Goal: Information Seeking & Learning: Check status

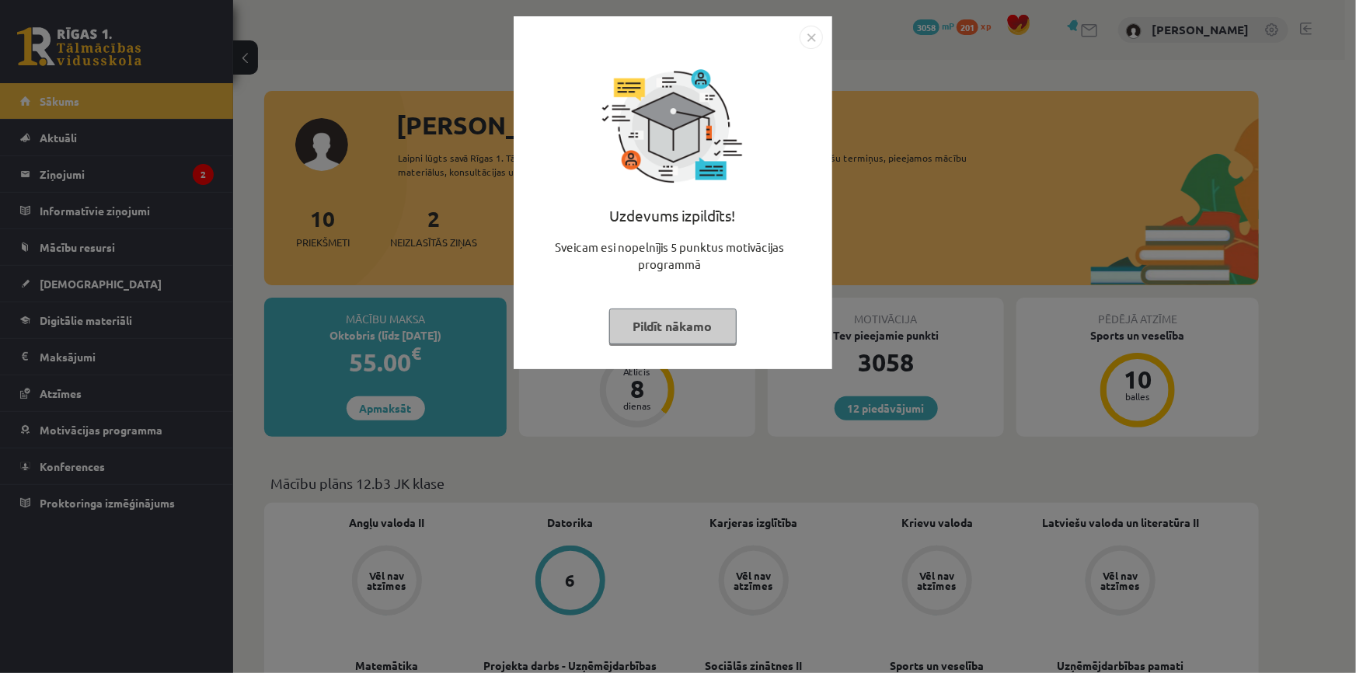
click at [688, 328] on button "Pildīt nākamo" at bounding box center [672, 327] width 127 height 36
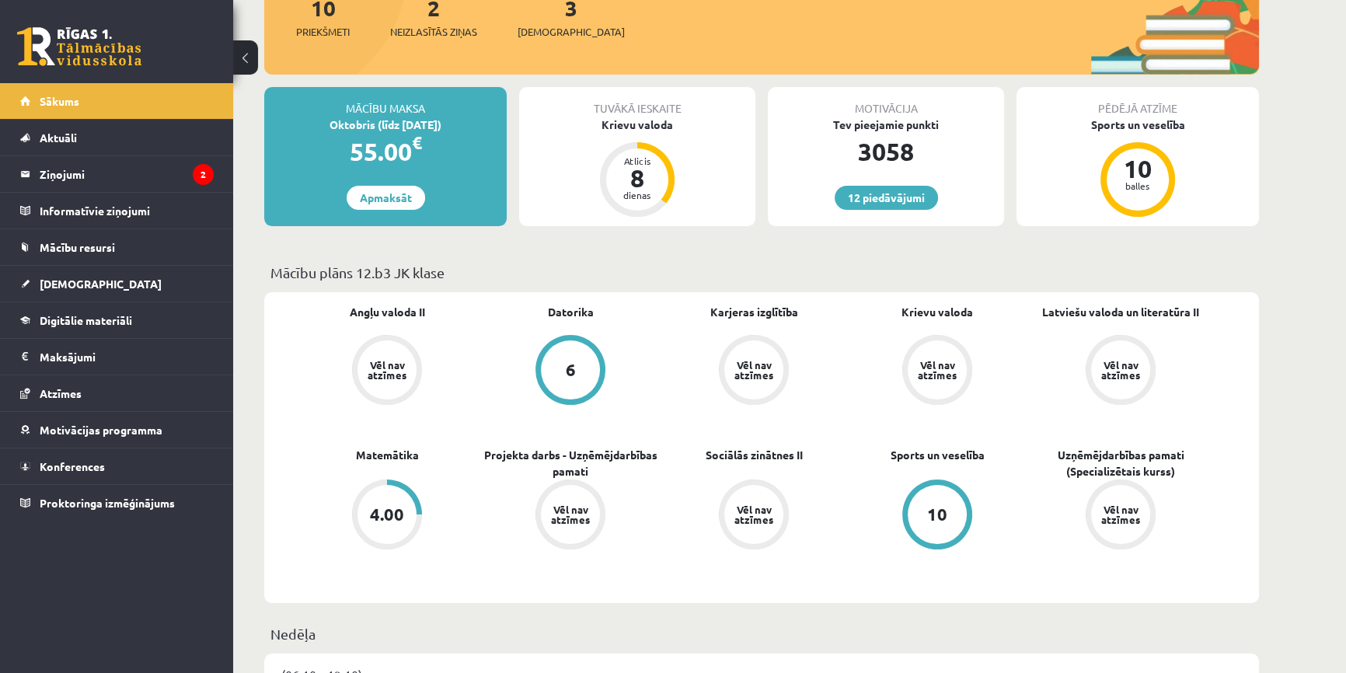
scroll to position [211, 0]
click at [379, 458] on link "Matemātika" at bounding box center [387, 454] width 63 height 16
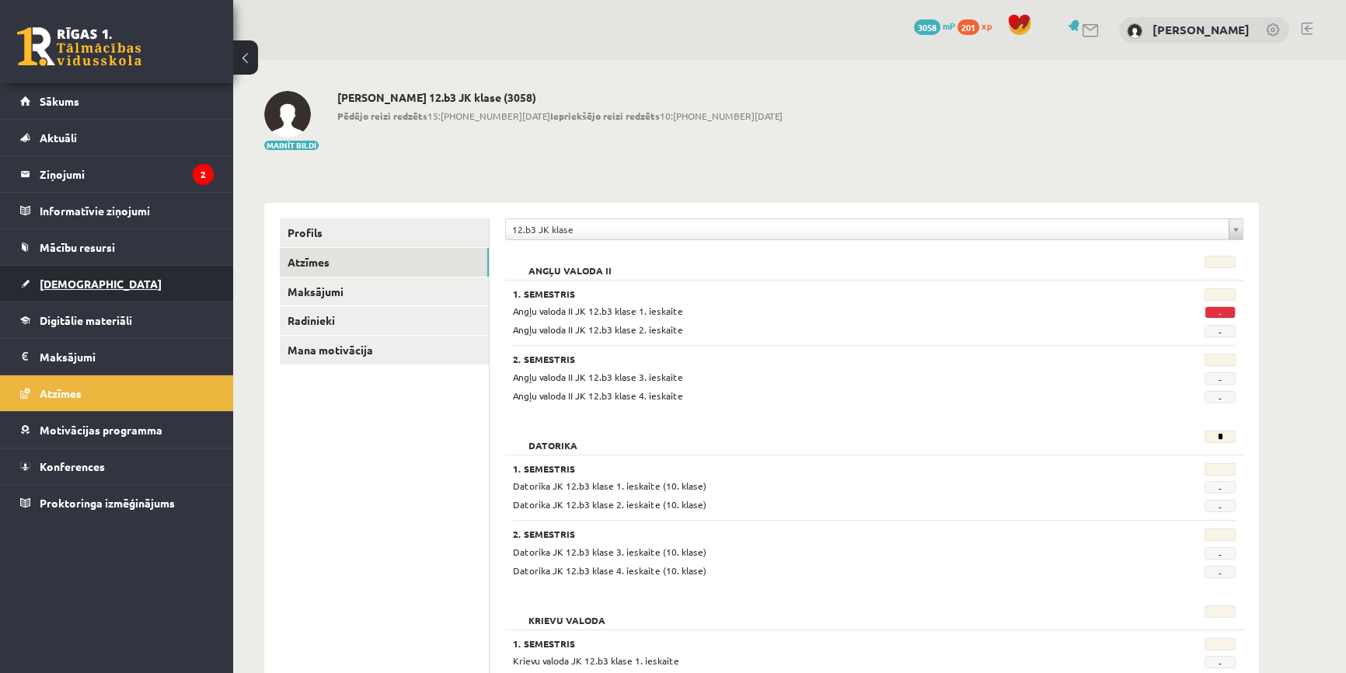
click at [82, 274] on link "[DEMOGRAPHIC_DATA]" at bounding box center [117, 284] width 194 height 36
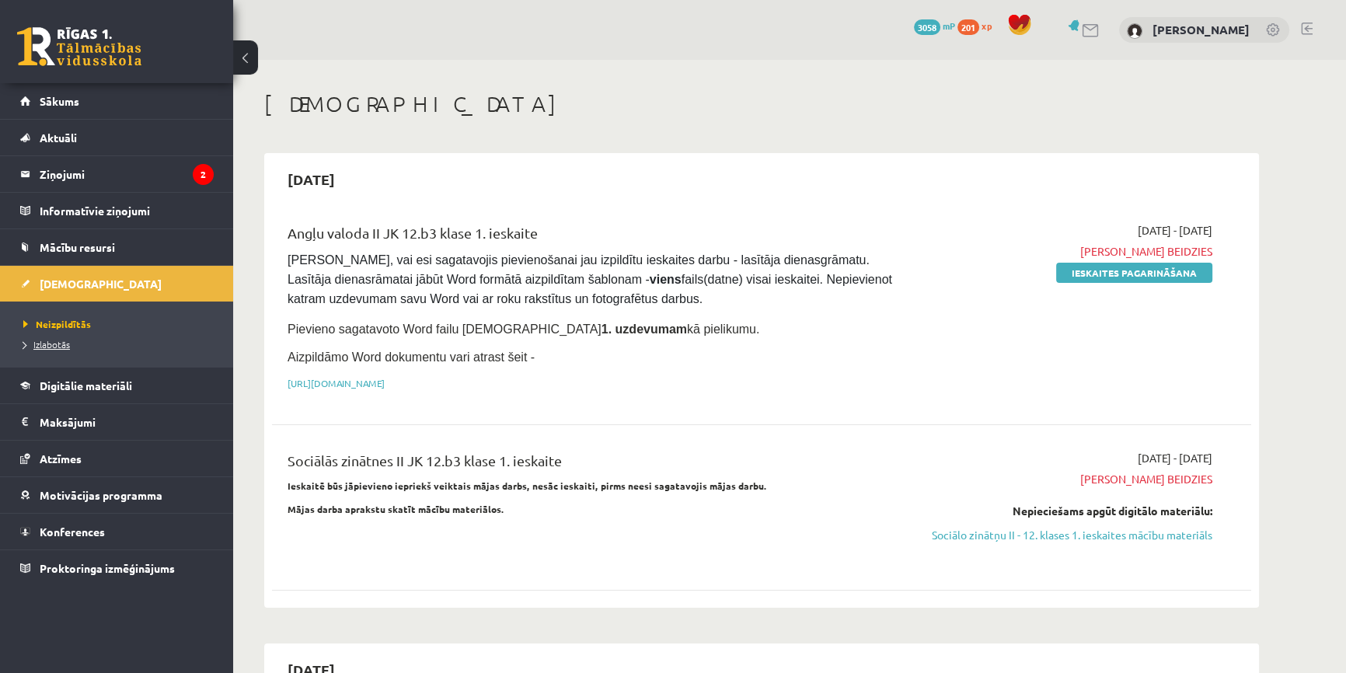
click at [54, 339] on span "Izlabotās" at bounding box center [46, 344] width 47 height 12
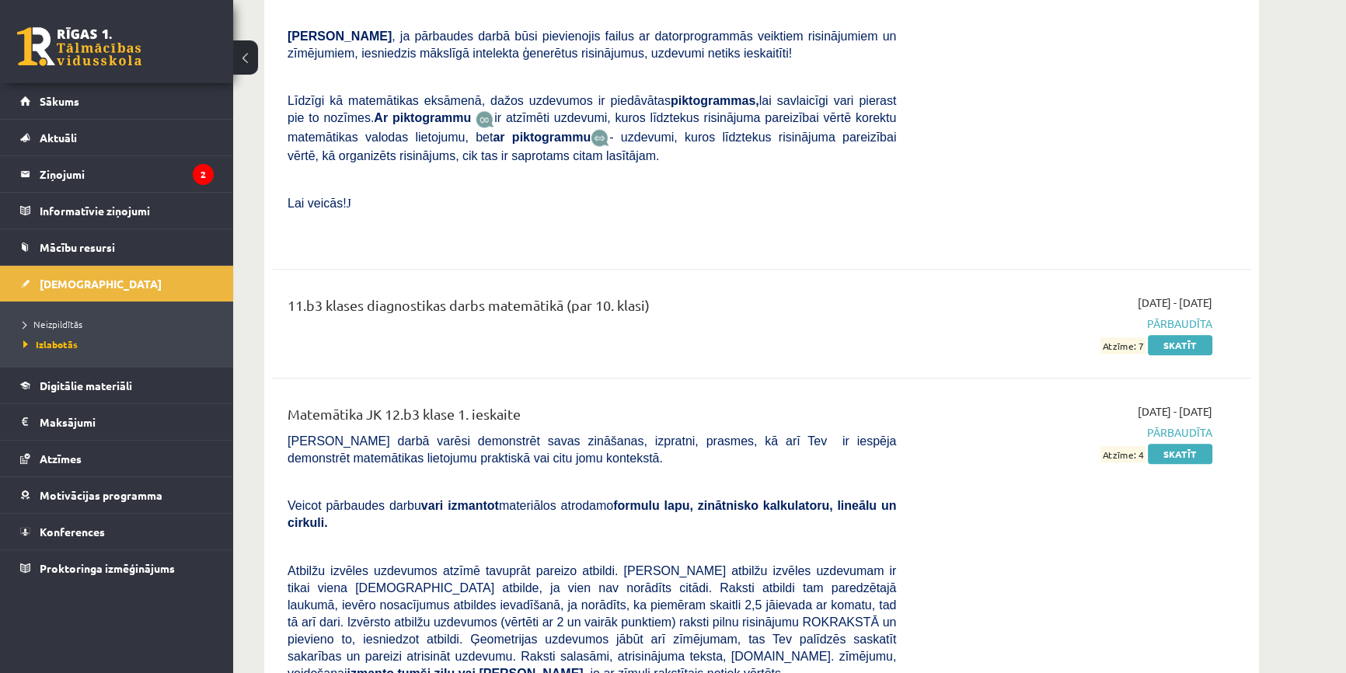
scroll to position [9494, 0]
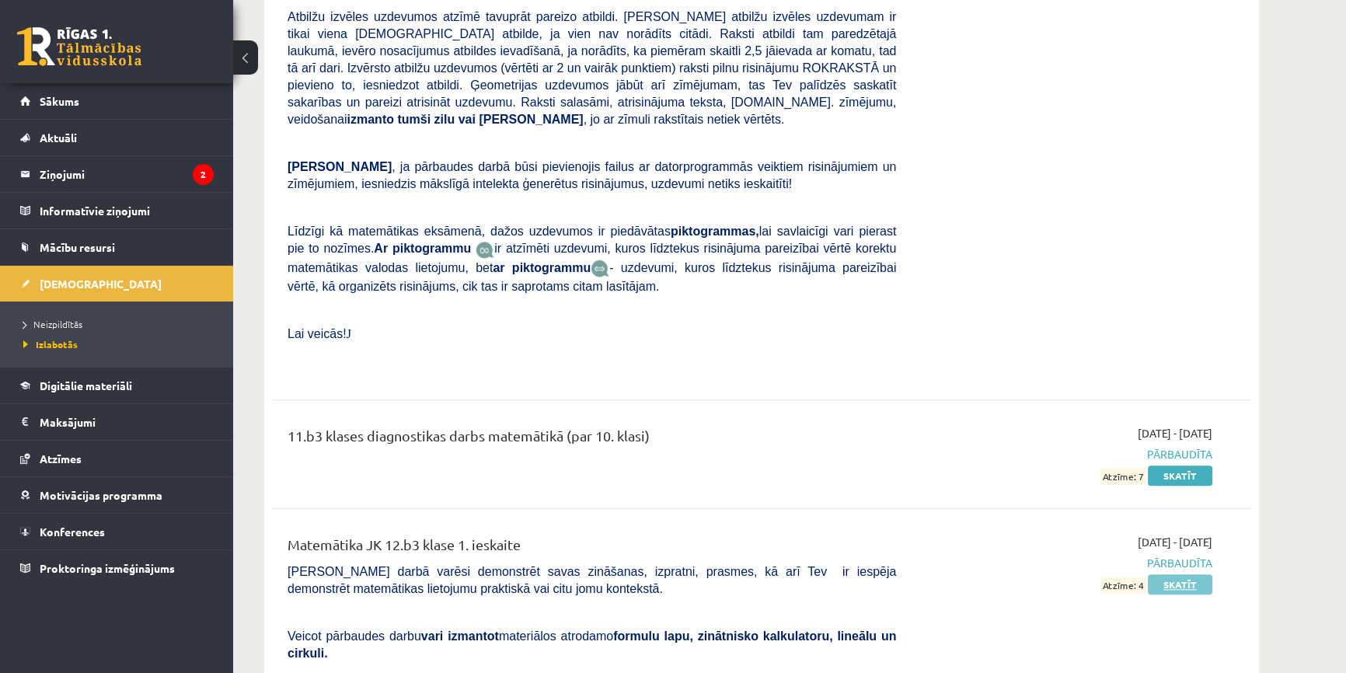
click at [1182, 574] on link "Skatīt" at bounding box center [1180, 584] width 65 height 20
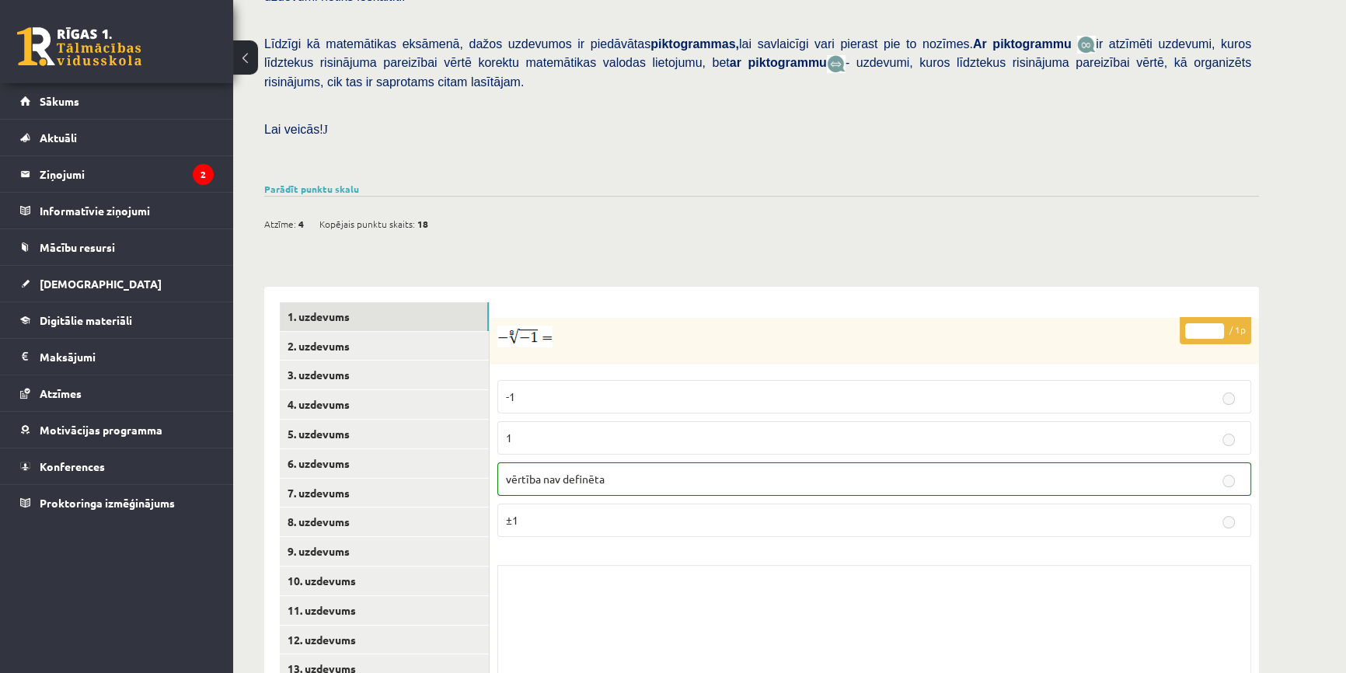
scroll to position [439, 0]
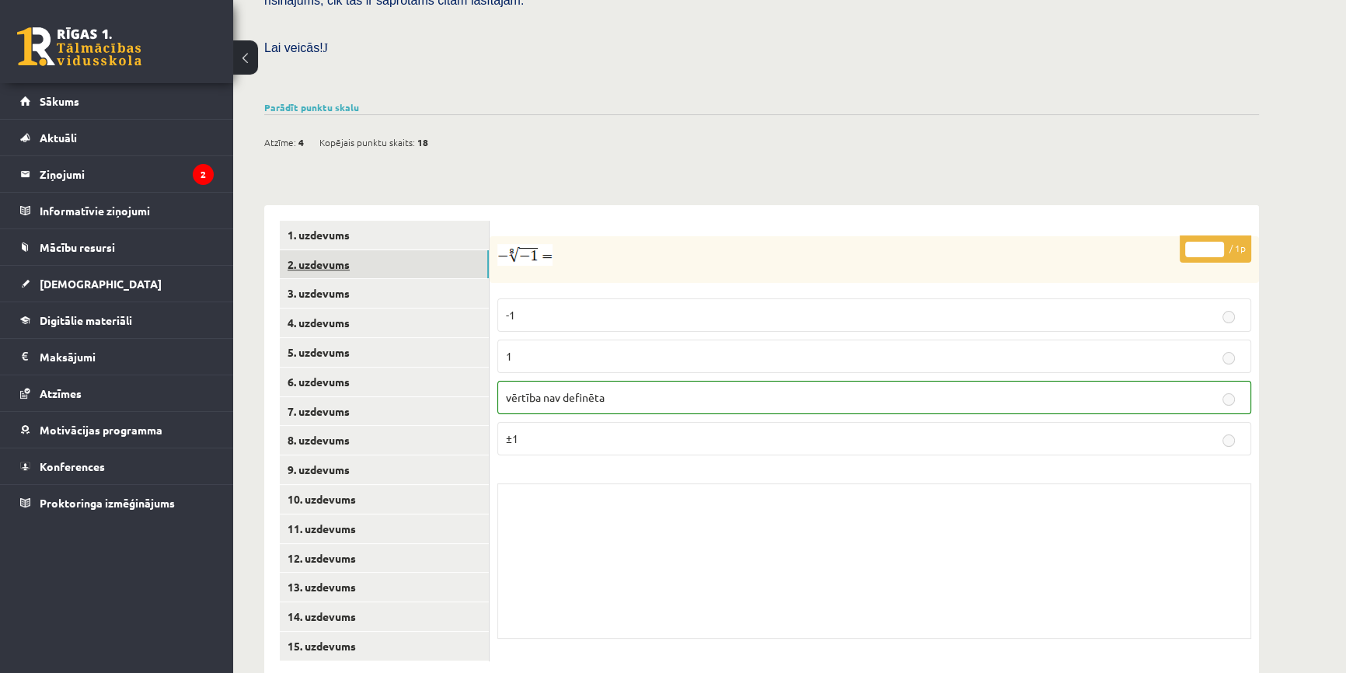
click at [427, 250] on link "2. uzdevums" at bounding box center [384, 264] width 209 height 29
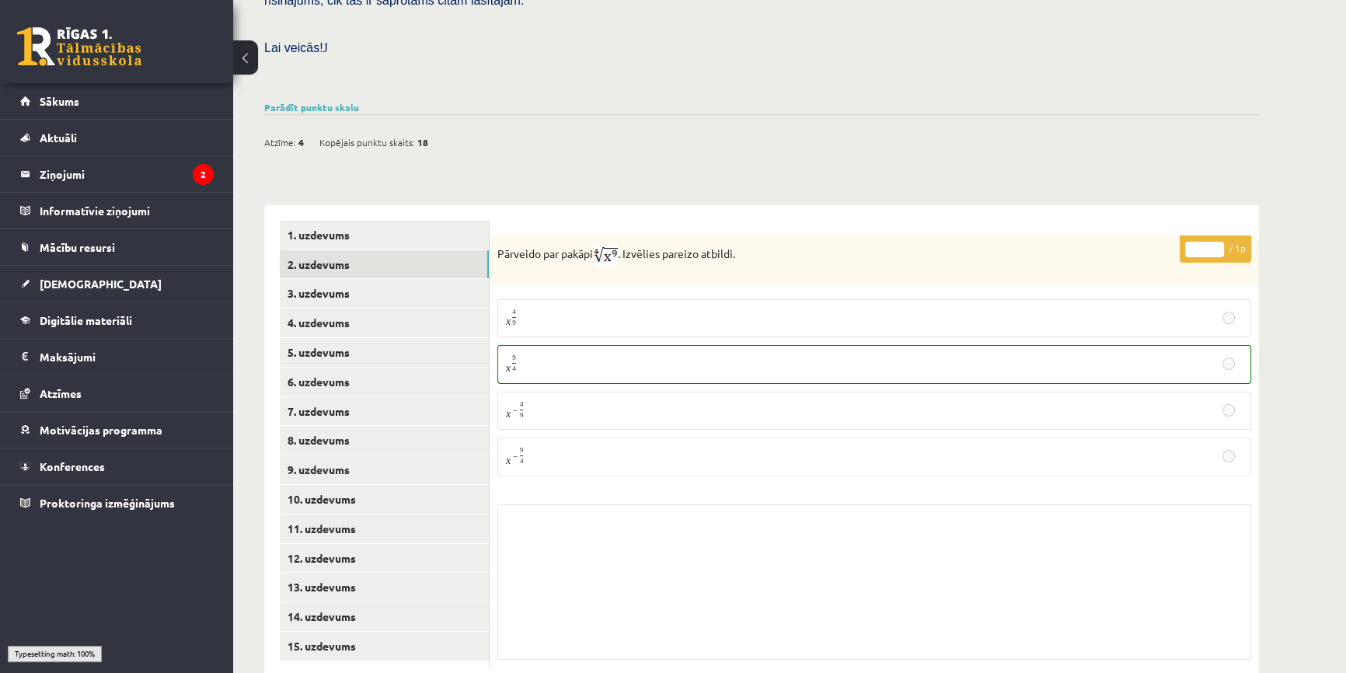
click at [327, 114] on div "Atzīme: 4 Kopējais punktu skaits: 18" at bounding box center [761, 134] width 995 height 40
click at [326, 101] on link "Parādīt punktu skalu" at bounding box center [311, 107] width 95 height 12
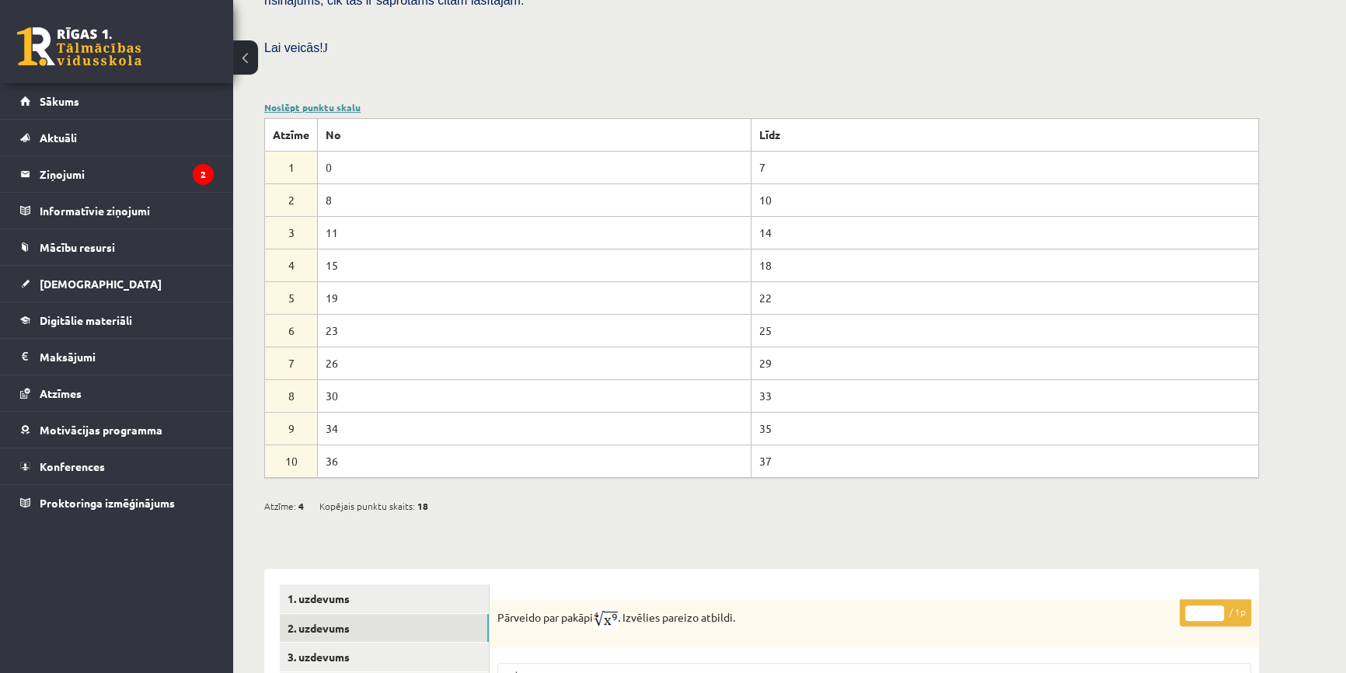
click at [326, 101] on link "Noslēpt punktu skalu" at bounding box center [312, 107] width 96 height 12
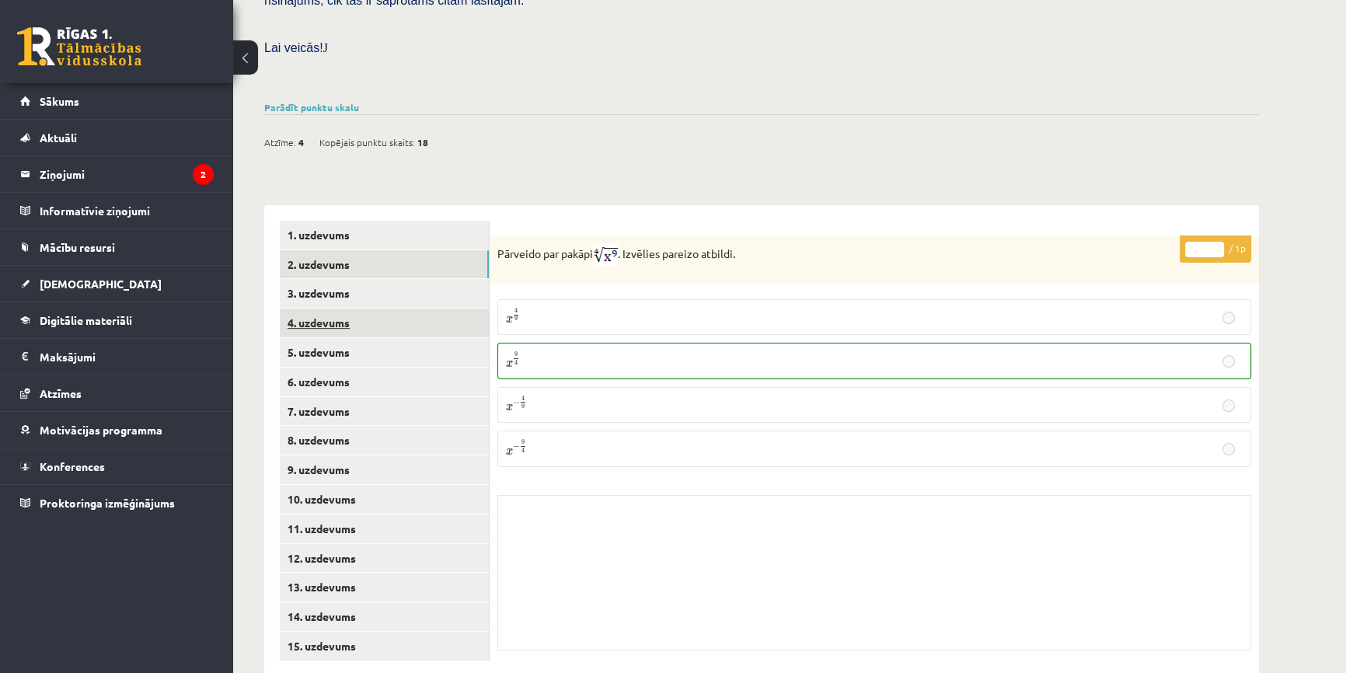
click at [341, 309] on link "4. uzdevums" at bounding box center [384, 323] width 209 height 29
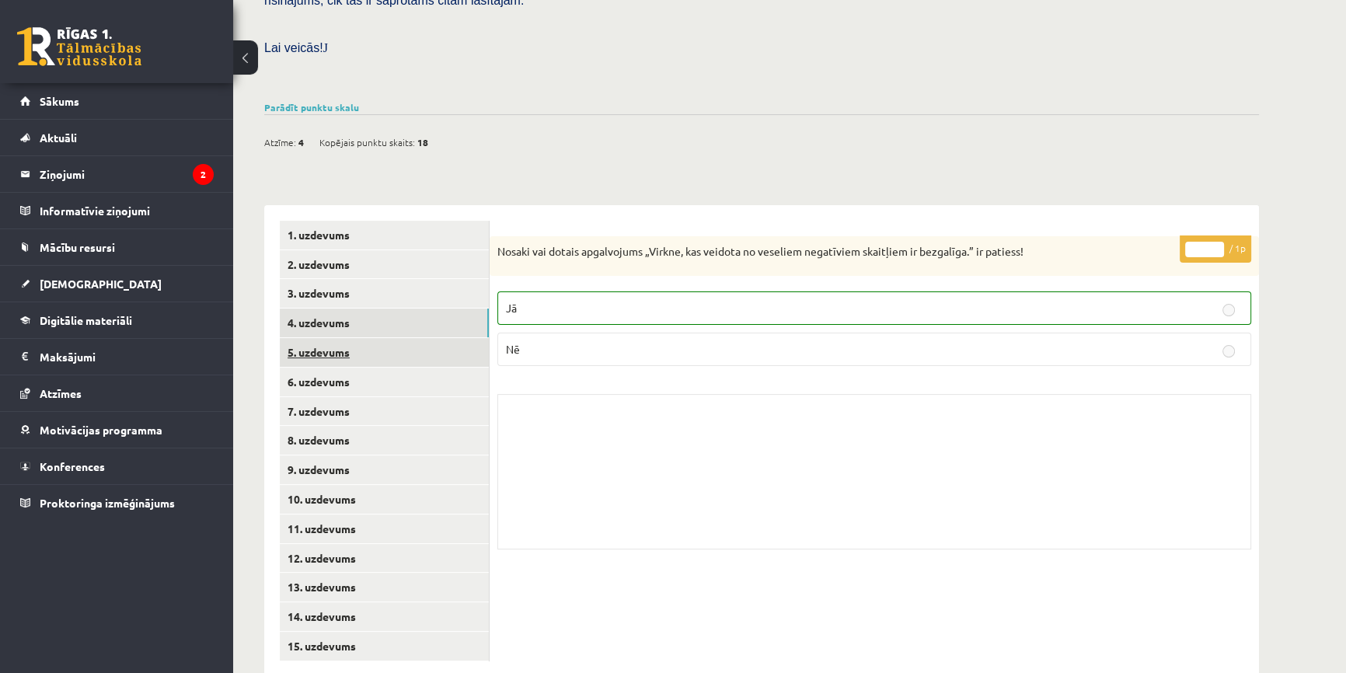
click at [354, 338] on link "5. uzdevums" at bounding box center [384, 352] width 209 height 29
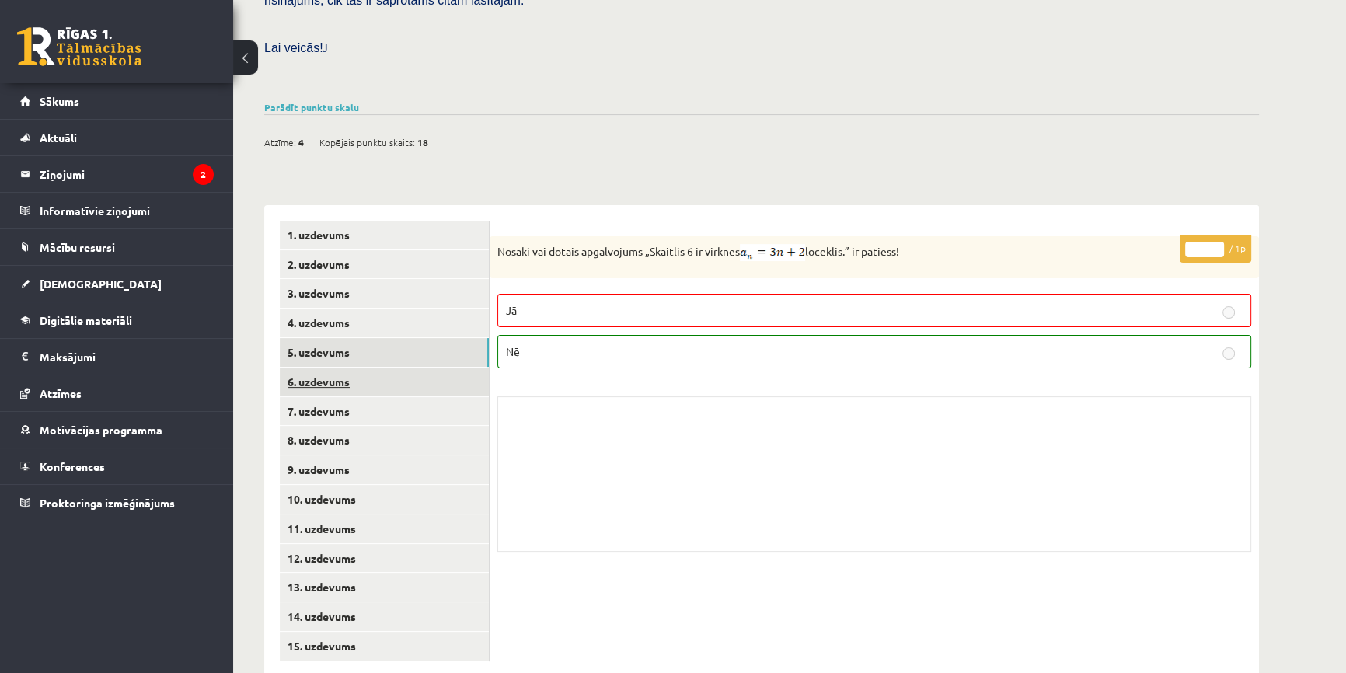
click at [366, 368] on link "6. uzdevums" at bounding box center [384, 382] width 209 height 29
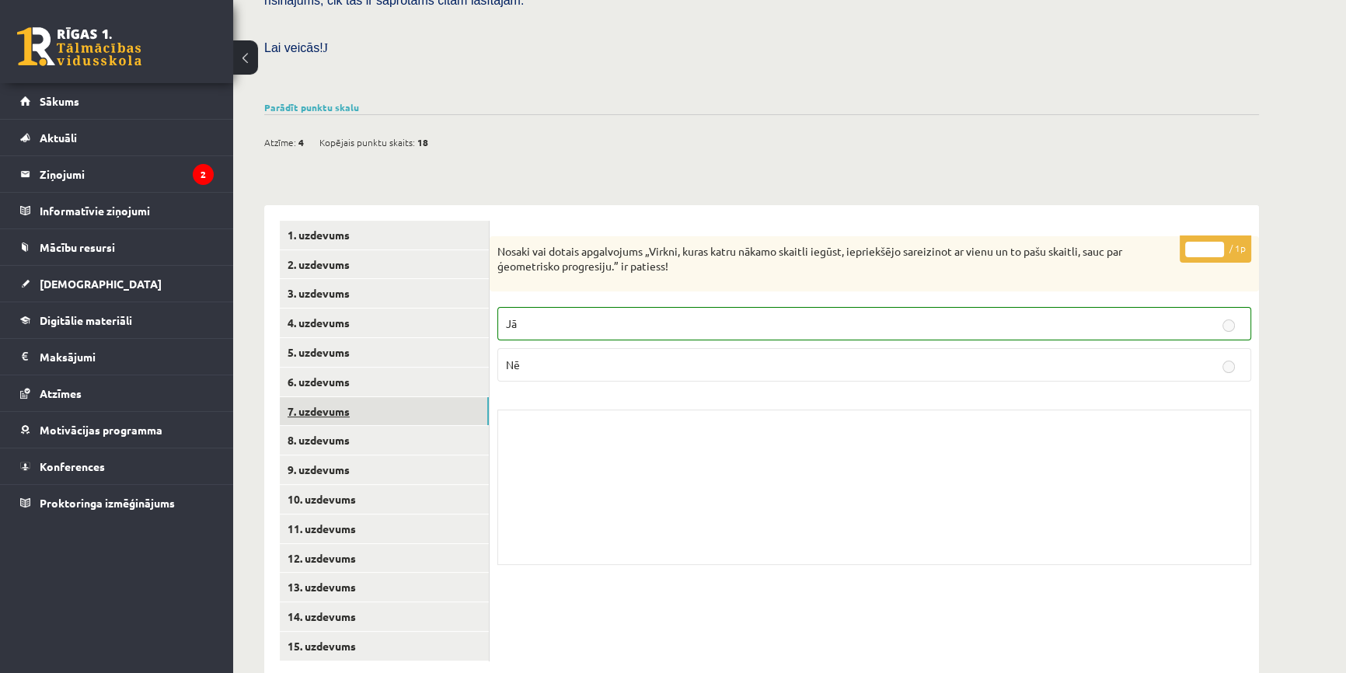
click at [368, 397] on link "7. uzdevums" at bounding box center [384, 411] width 209 height 29
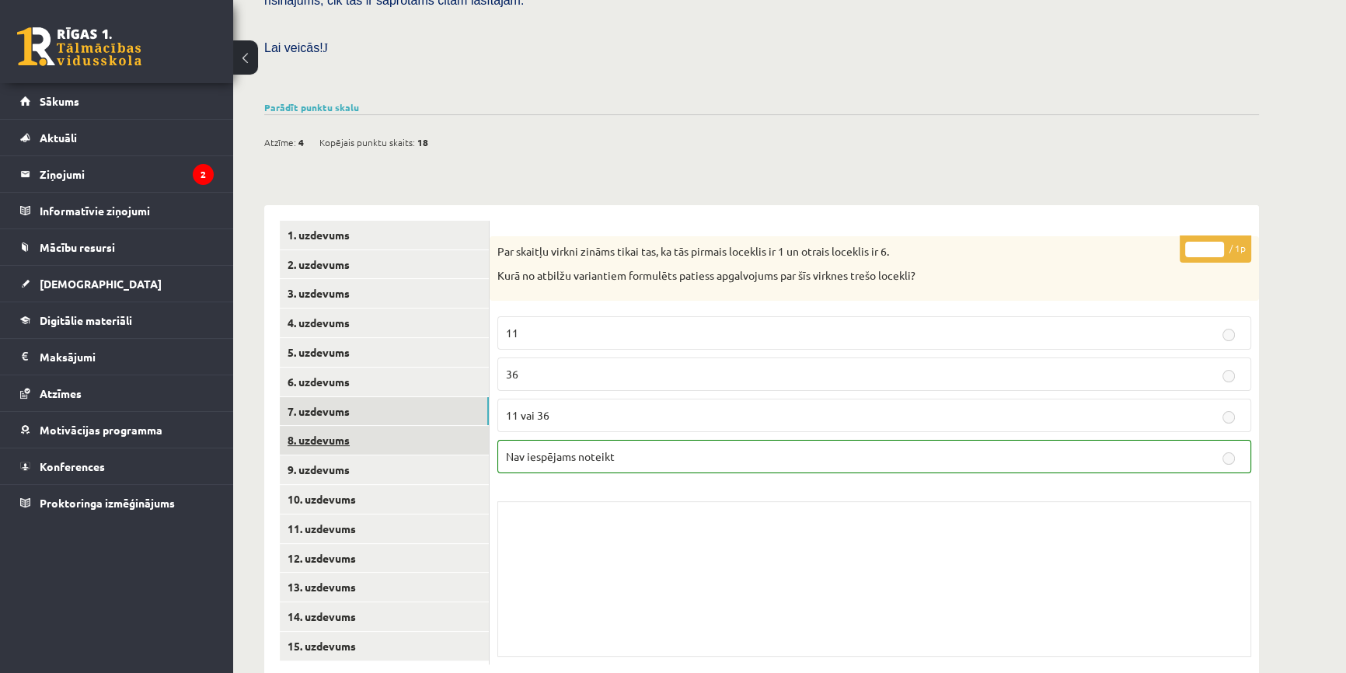
click at [372, 426] on link "8. uzdevums" at bounding box center [384, 440] width 209 height 29
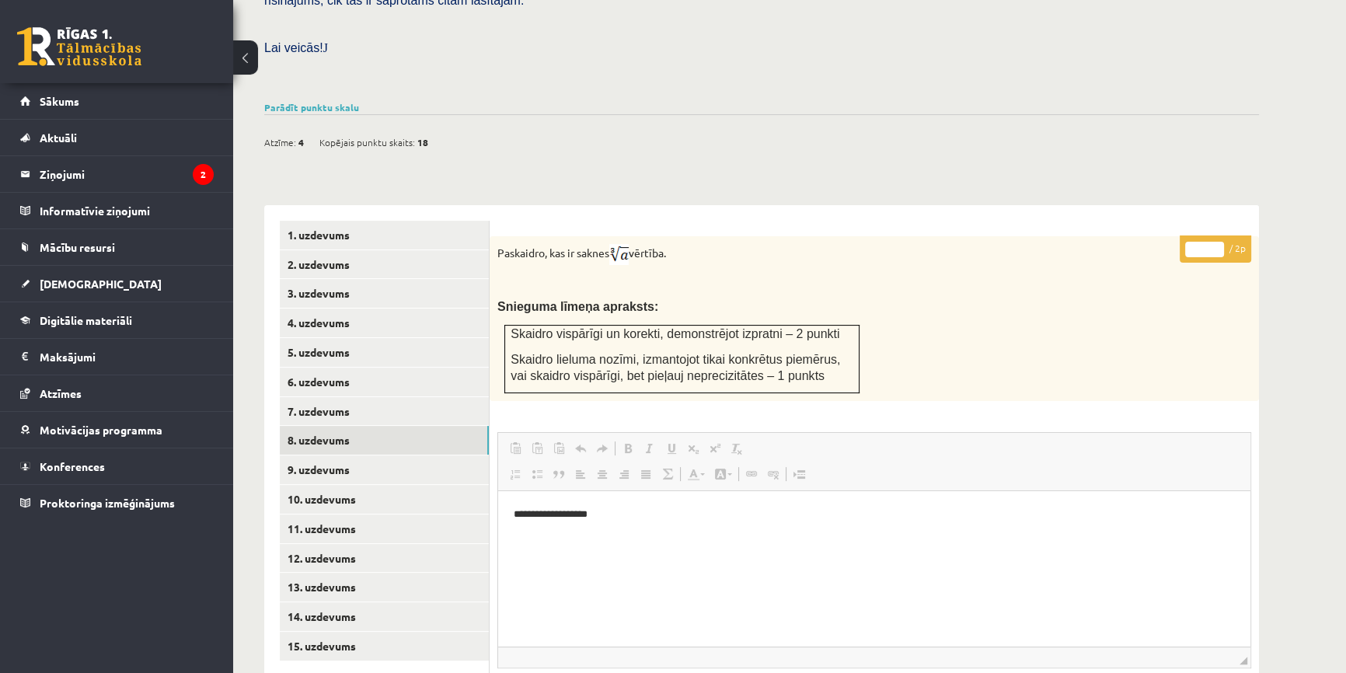
scroll to position [581, 0]
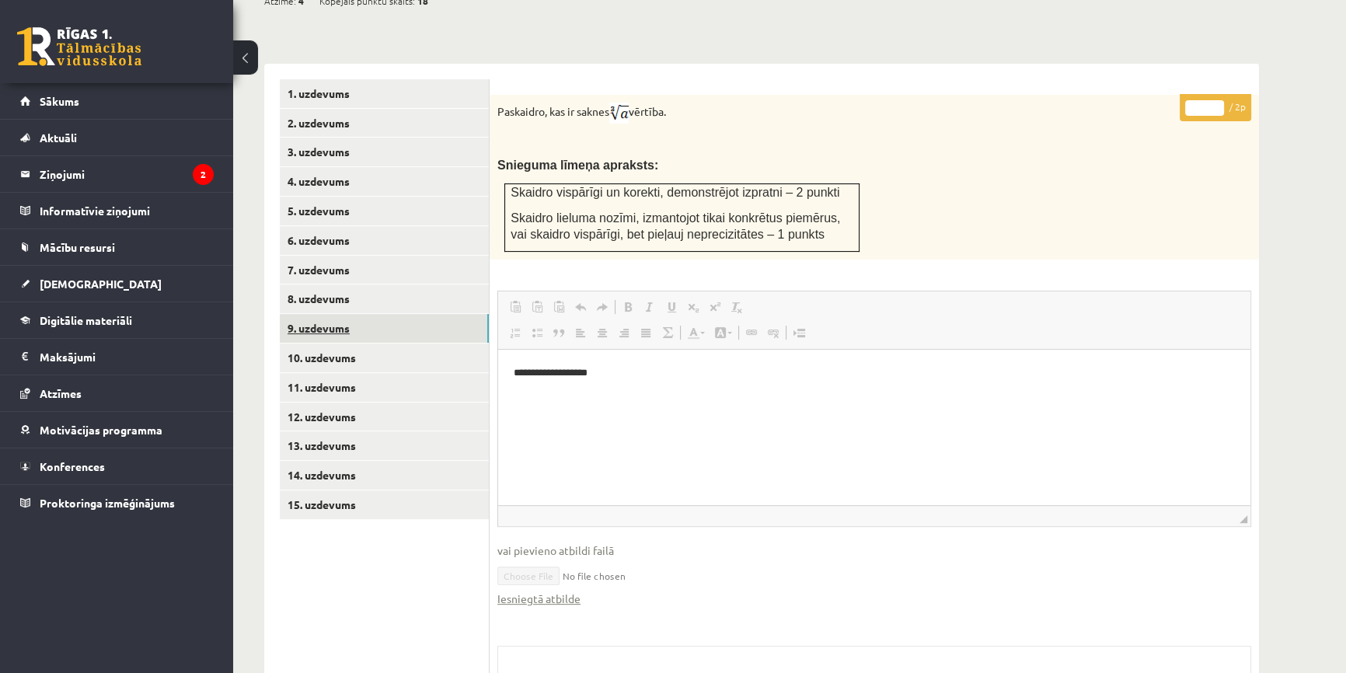
click at [373, 314] on link "9. uzdevums" at bounding box center [384, 328] width 209 height 29
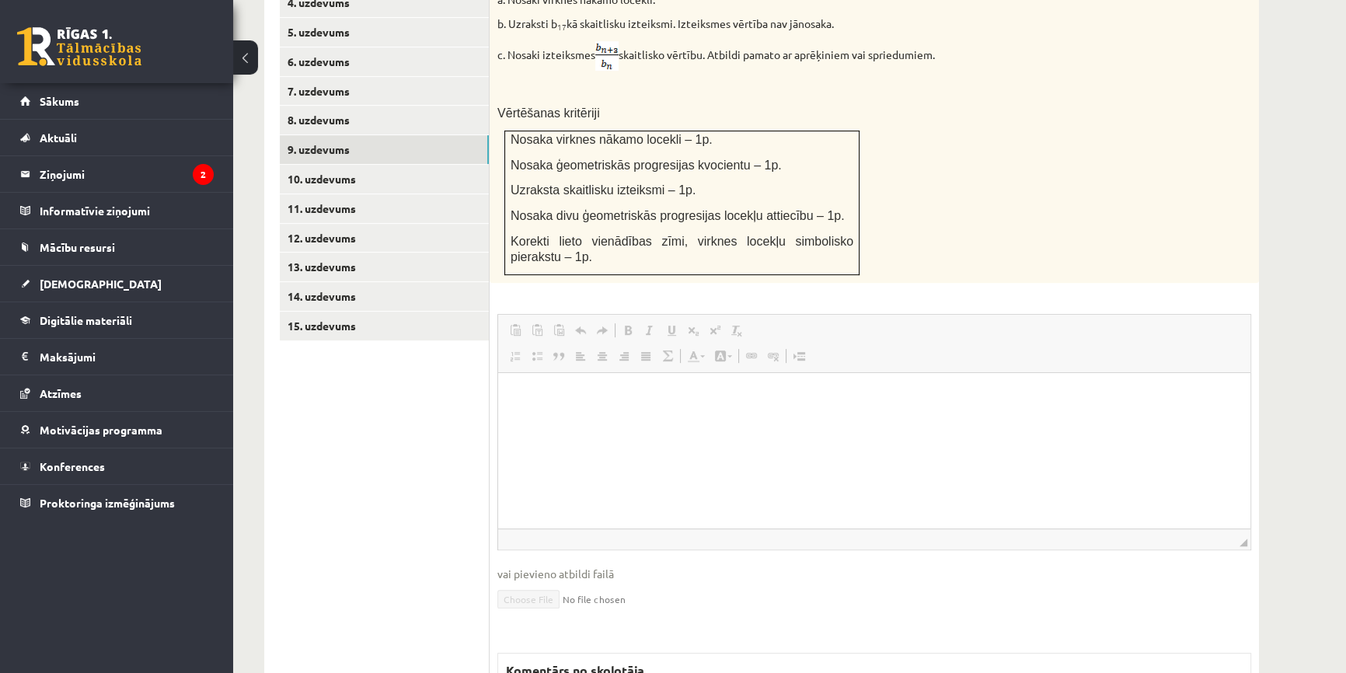
scroll to position [0, 0]
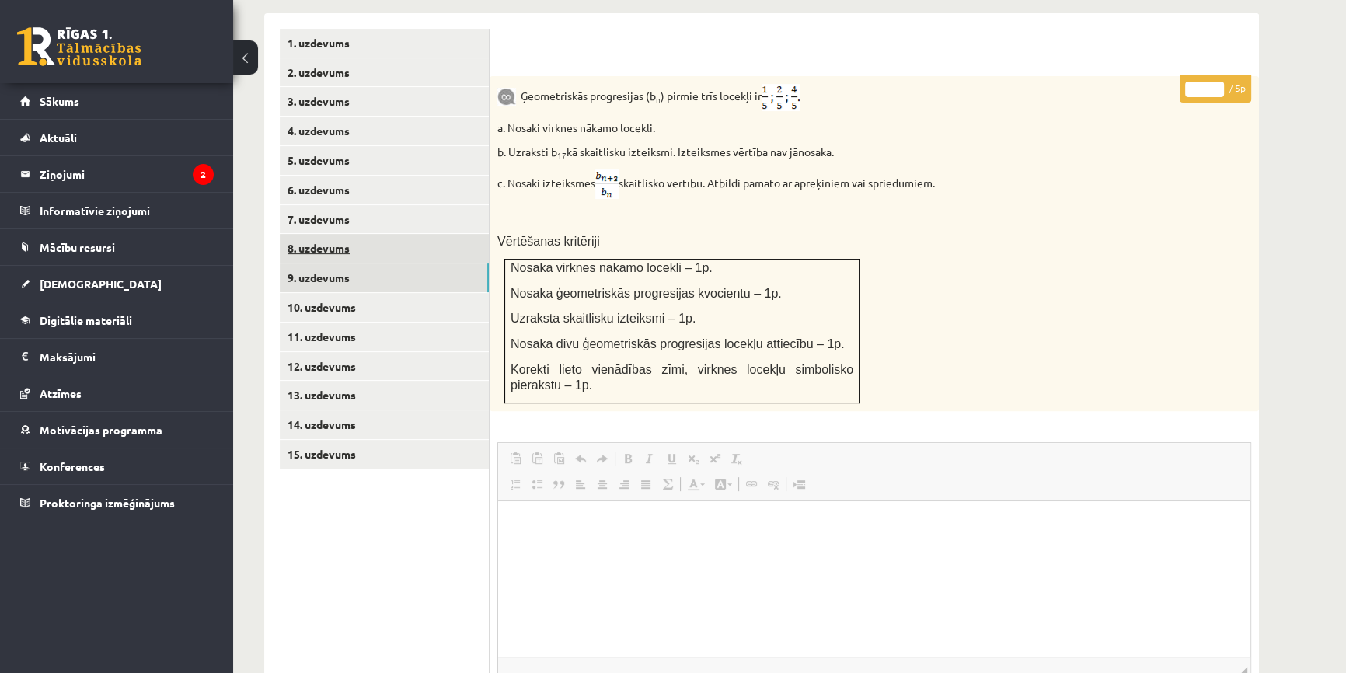
click at [380, 234] on link "8. uzdevums" at bounding box center [384, 248] width 209 height 29
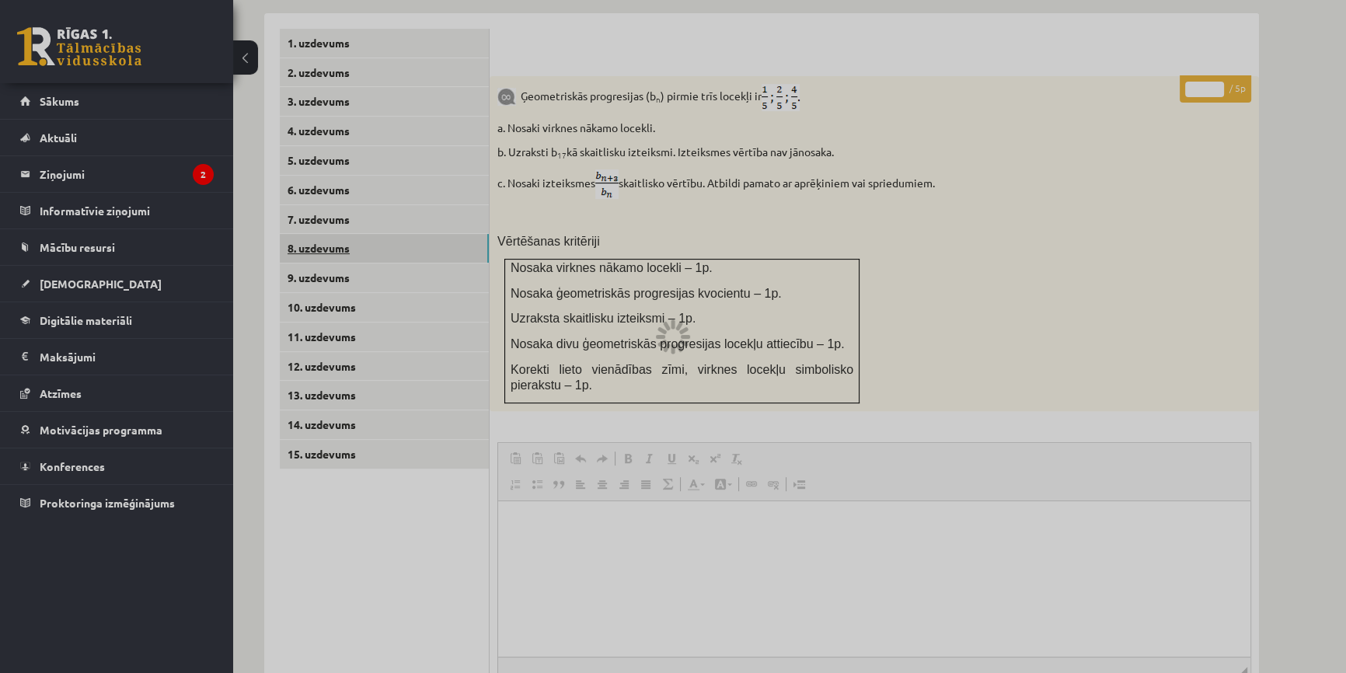
scroll to position [574, 0]
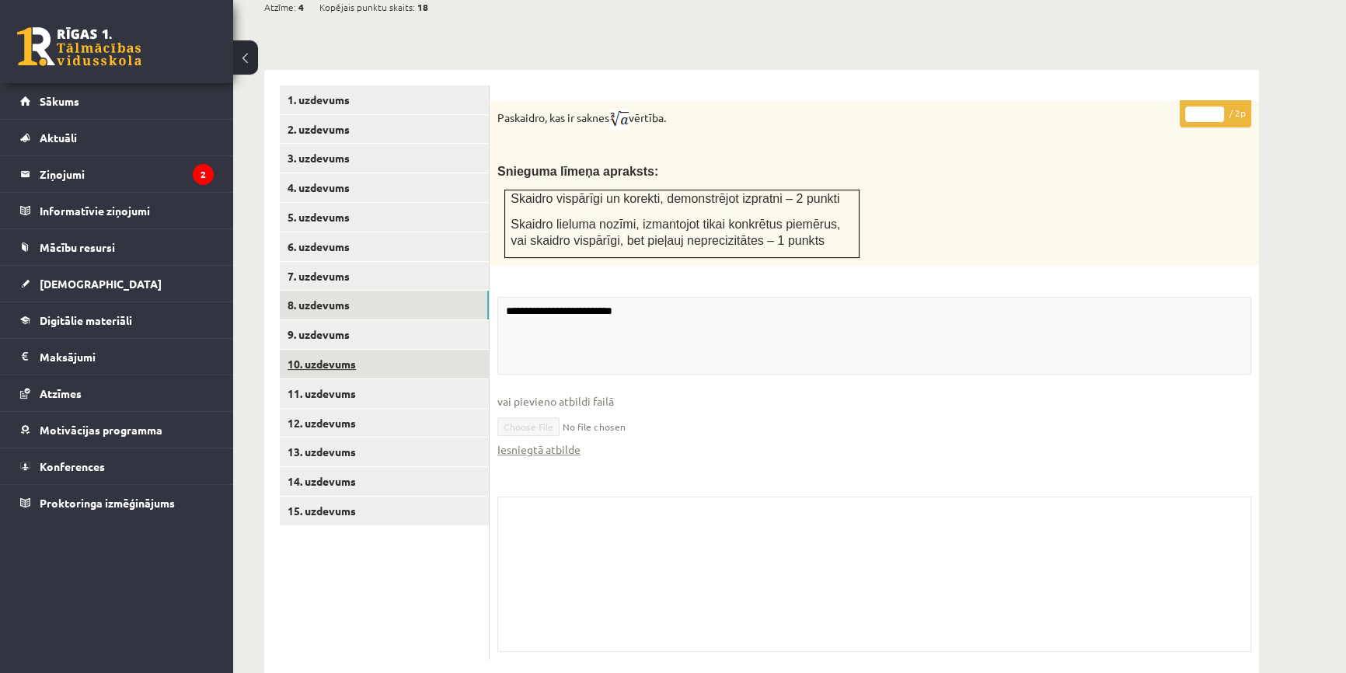
click at [337, 350] on link "10. uzdevums" at bounding box center [384, 364] width 209 height 29
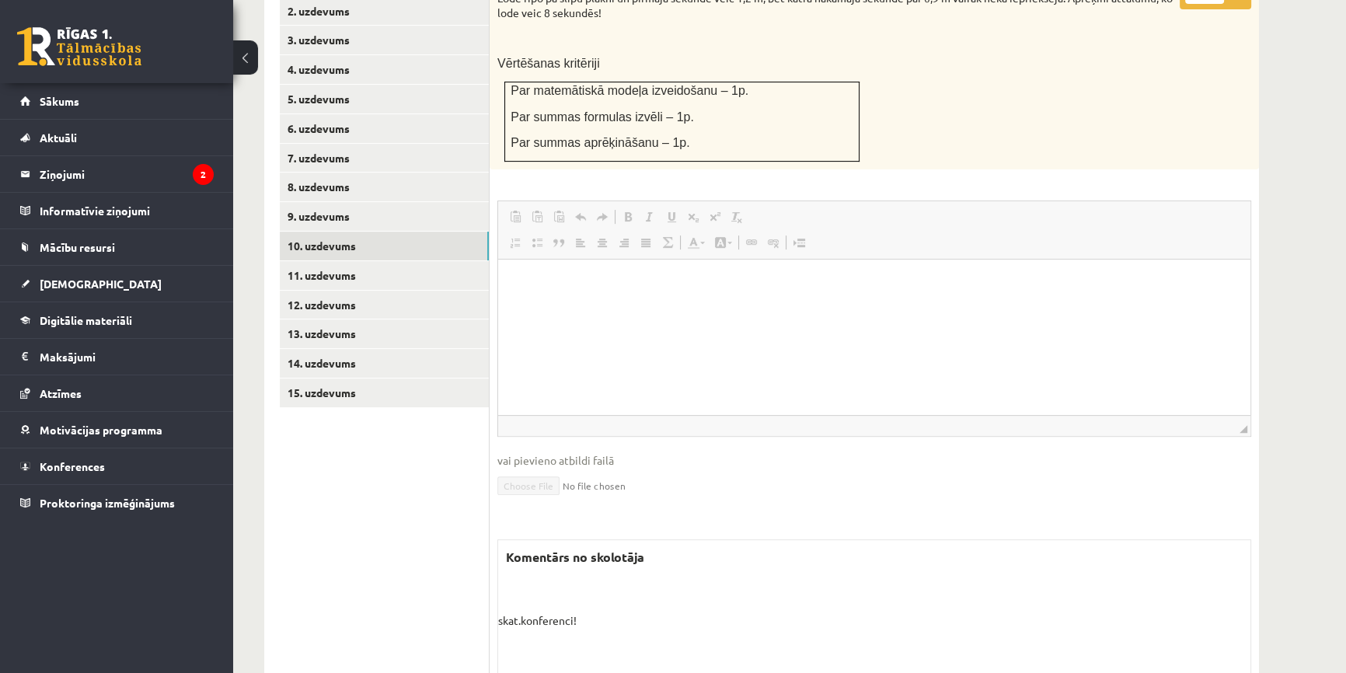
scroll to position [715, 0]
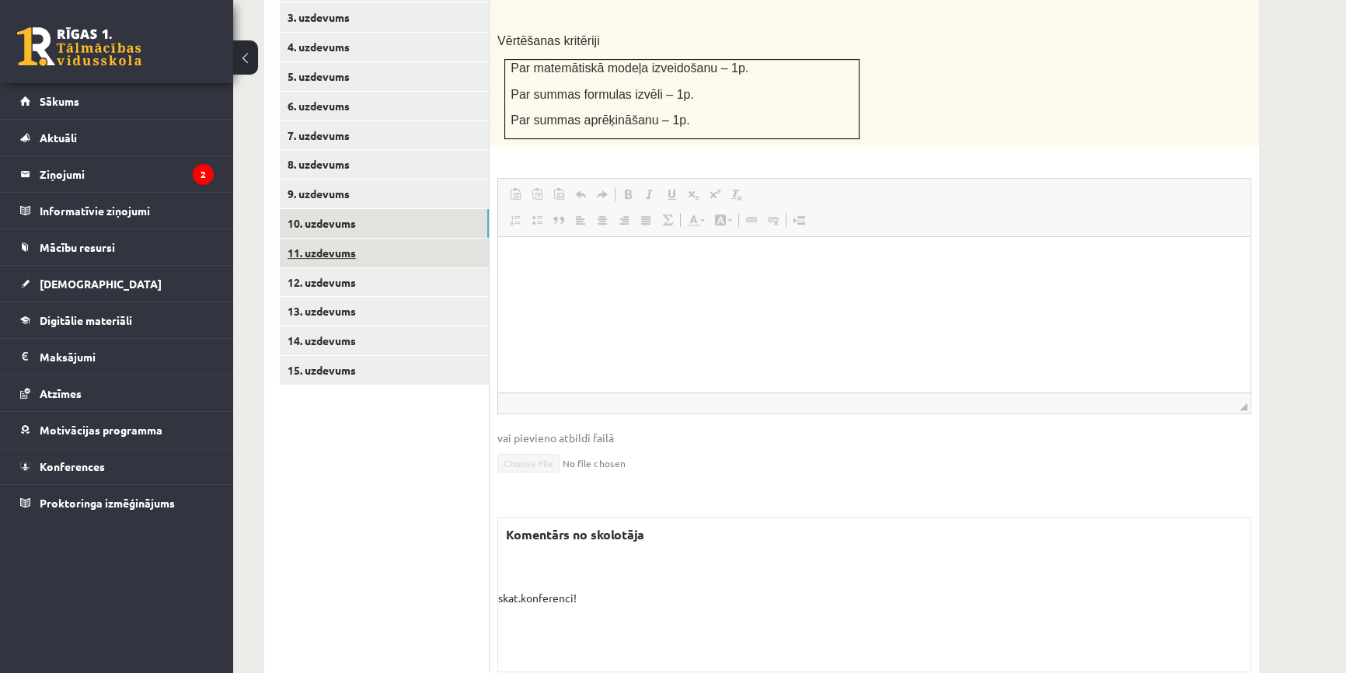
click at [326, 239] on link "11. uzdevums" at bounding box center [384, 253] width 209 height 29
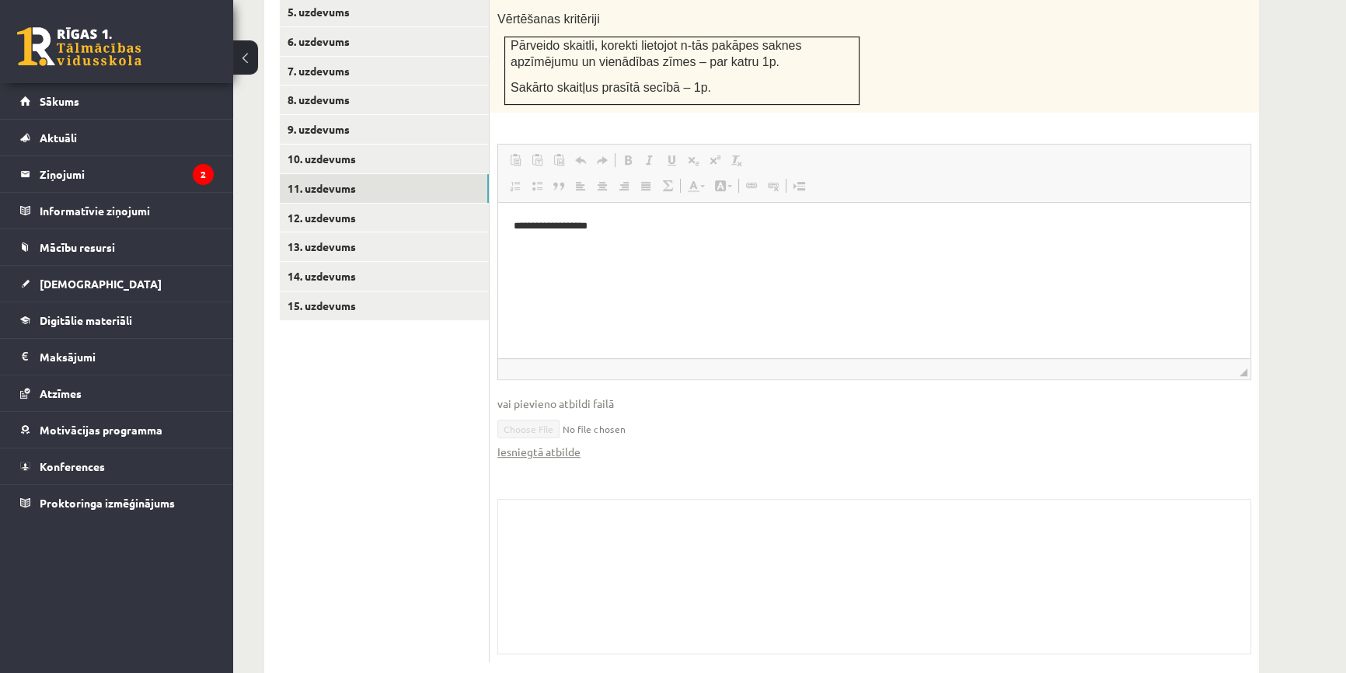
scroll to position [567, 0]
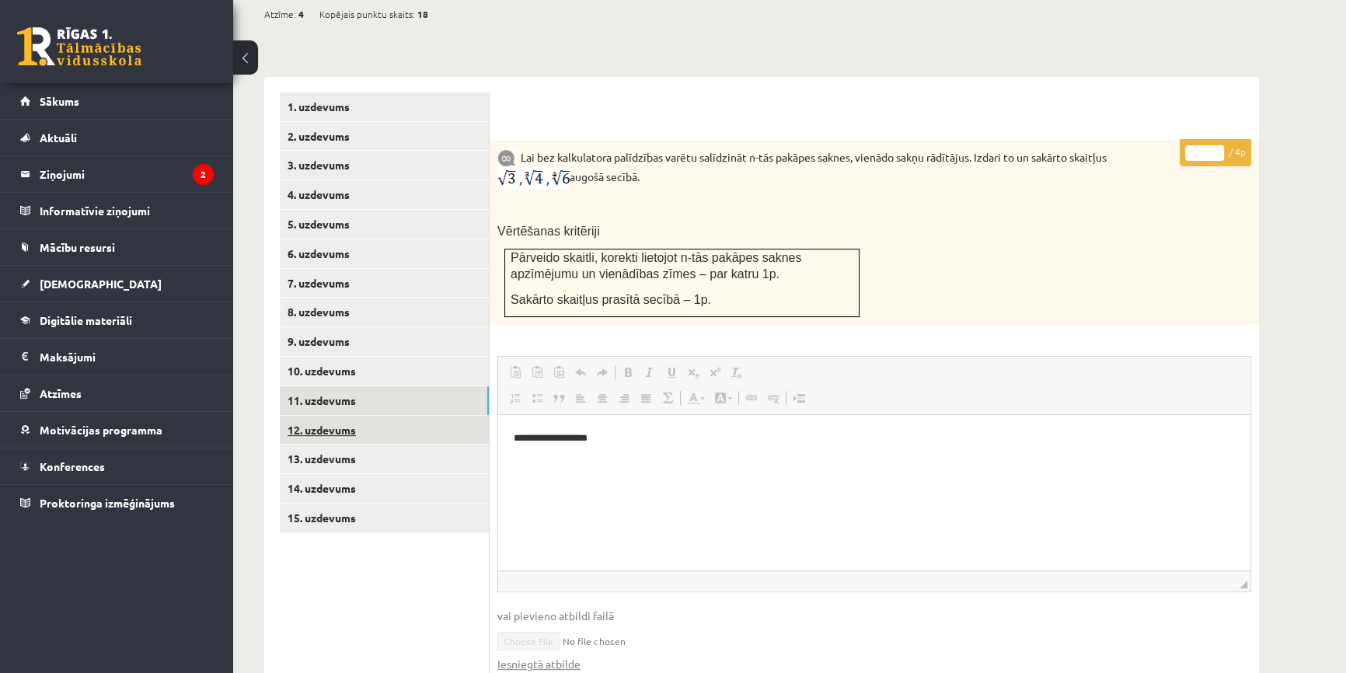
click at [380, 416] on link "12. uzdevums" at bounding box center [384, 430] width 209 height 29
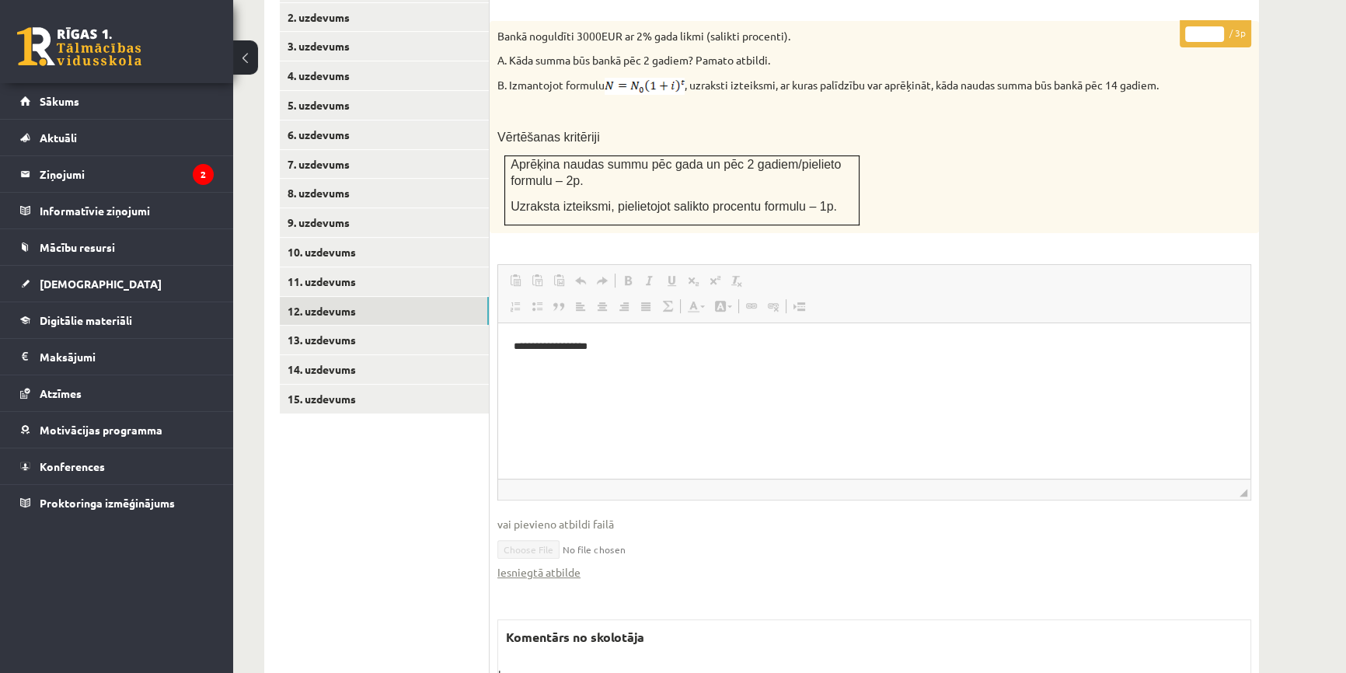
scroll to position [596, 0]
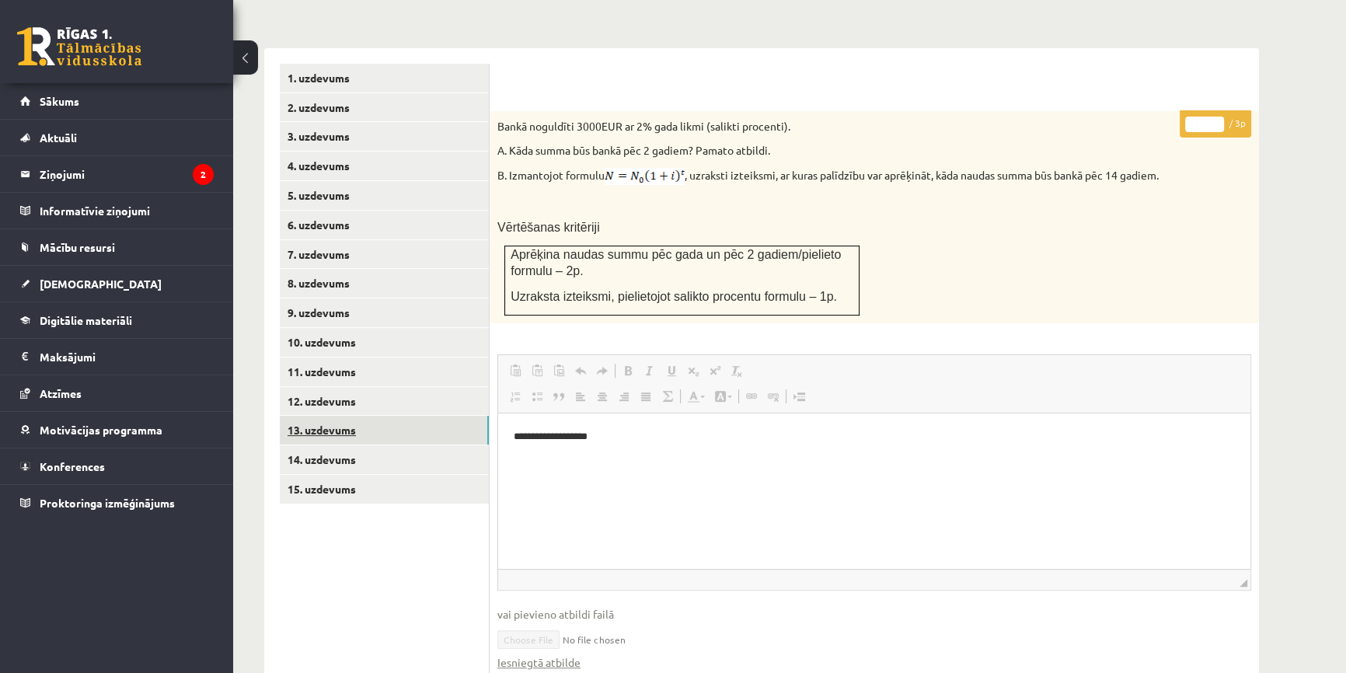
click at [382, 416] on link "13. uzdevums" at bounding box center [384, 430] width 209 height 29
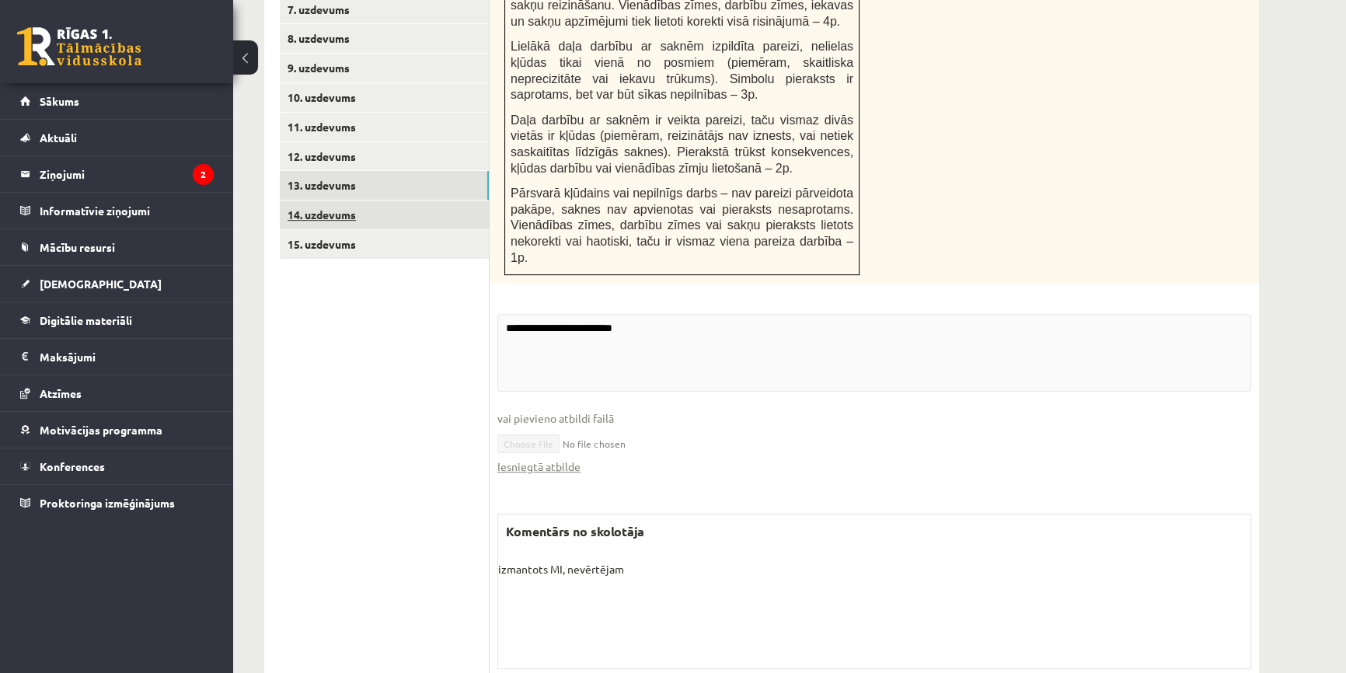
click at [361, 201] on link "14. uzdevums" at bounding box center [384, 215] width 209 height 29
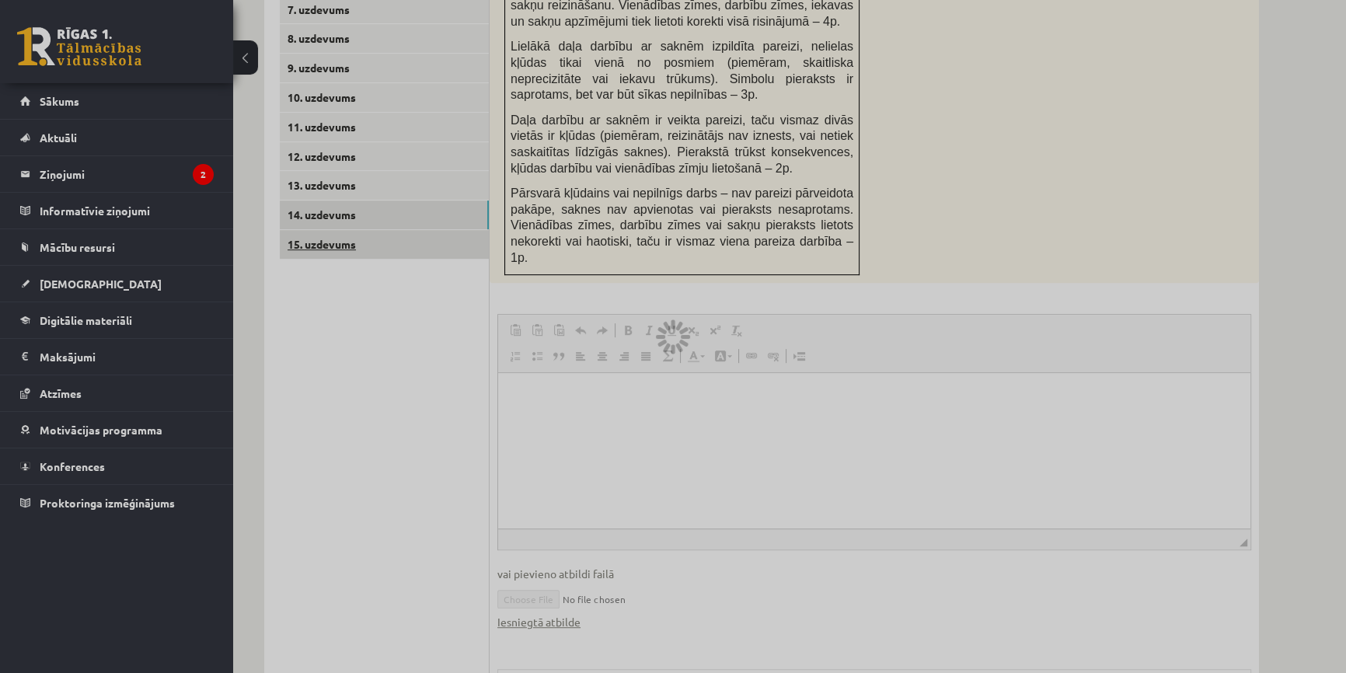
scroll to position [826, 0]
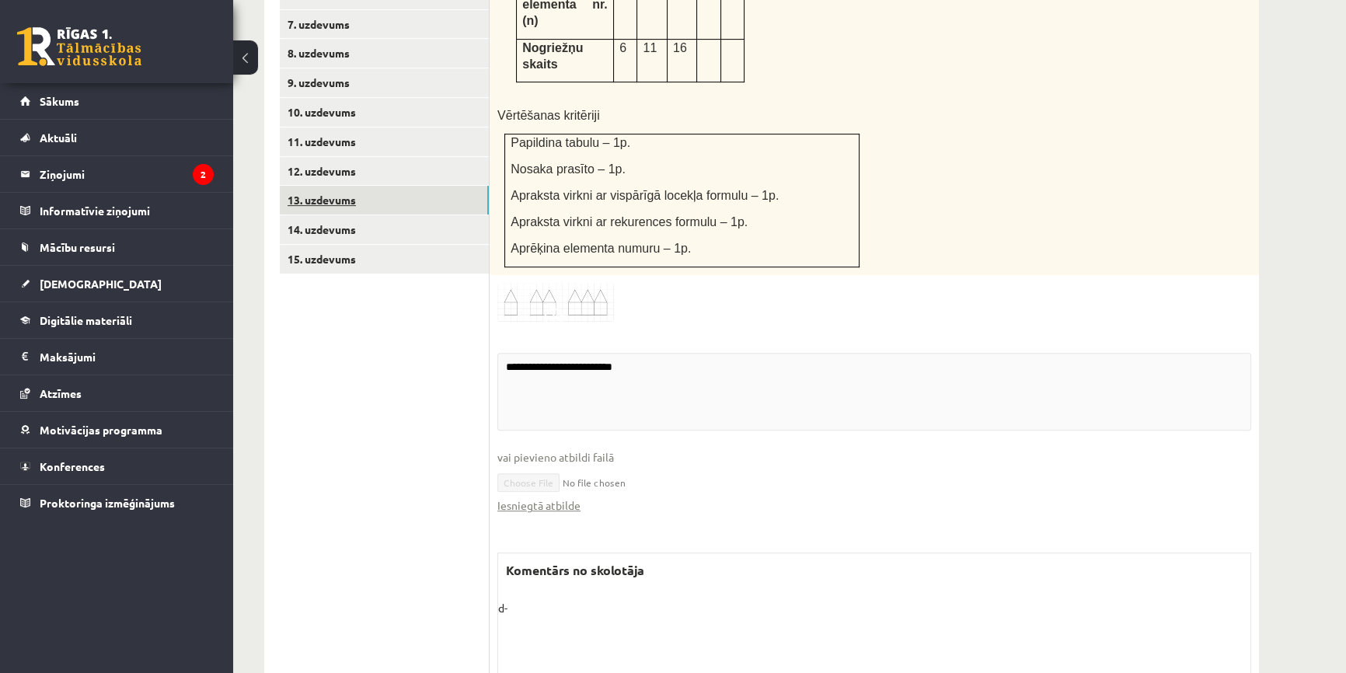
click at [365, 186] on link "13. uzdevums" at bounding box center [384, 200] width 209 height 29
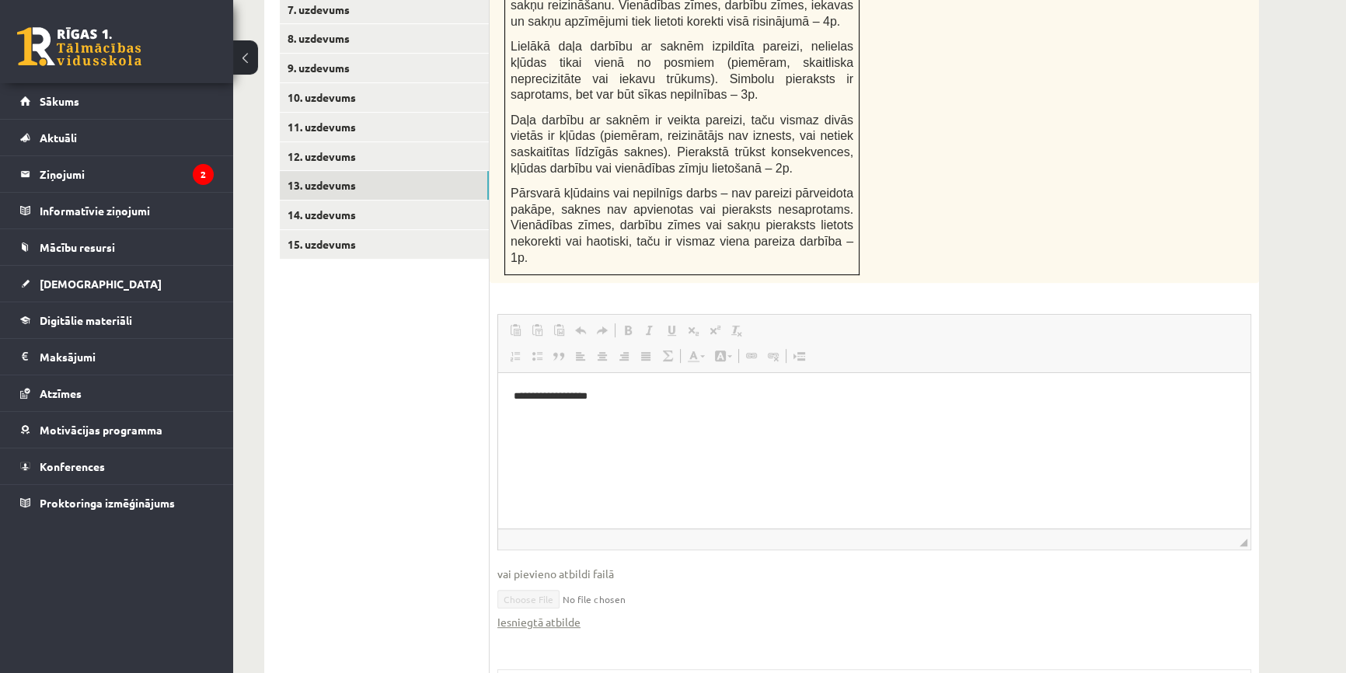
scroll to position [982, 0]
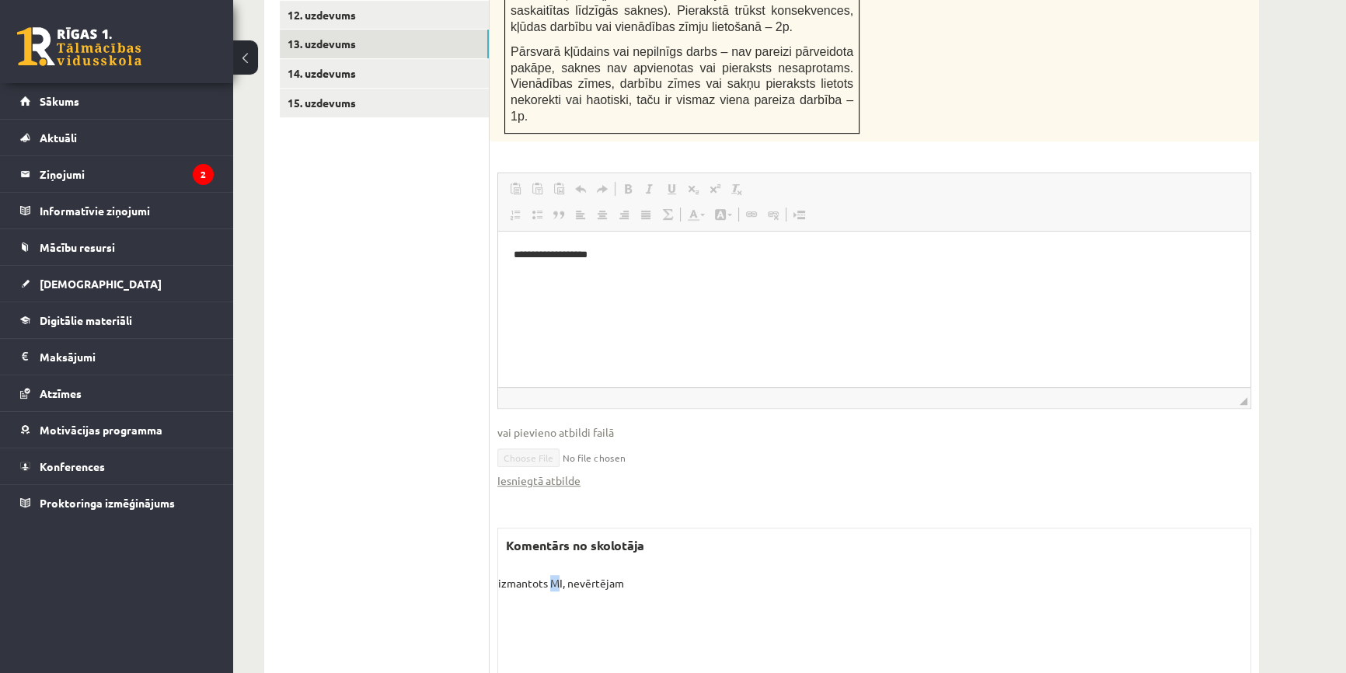
click at [554, 575] on p "izmantots MI, nevērtējam" at bounding box center [874, 583] width 752 height 16
click at [555, 575] on p "izmantots MI, nevērtējam" at bounding box center [874, 583] width 752 height 16
drag, startPoint x: 630, startPoint y: 529, endPoint x: 498, endPoint y: 528, distance: 132.1
click at [498, 575] on p "izmantots MI, nevērtējam" at bounding box center [874, 583] width 752 height 16
copy p "izmantots MI, nevērtējam"
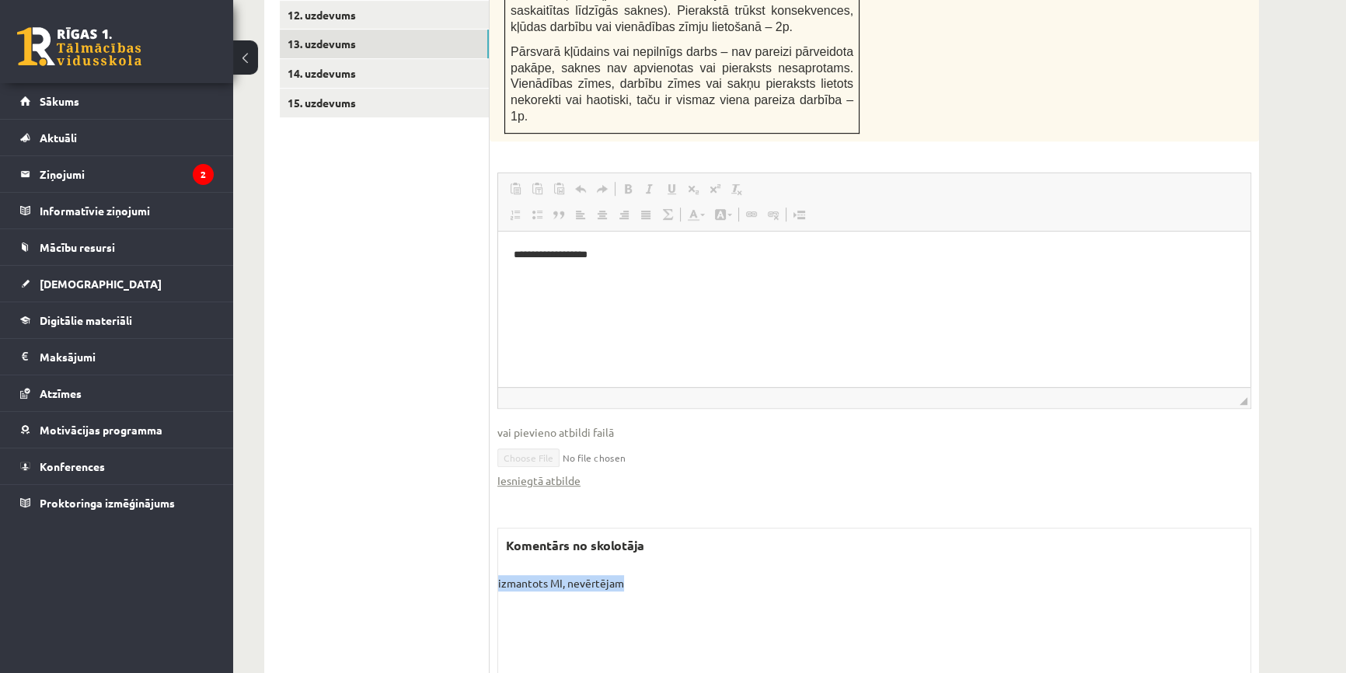
click at [534, 528] on div "Komentārs no skolotāja izmantots MI, nevērtējam Skolotāja pielikums" at bounding box center [874, 605] width 754 height 155
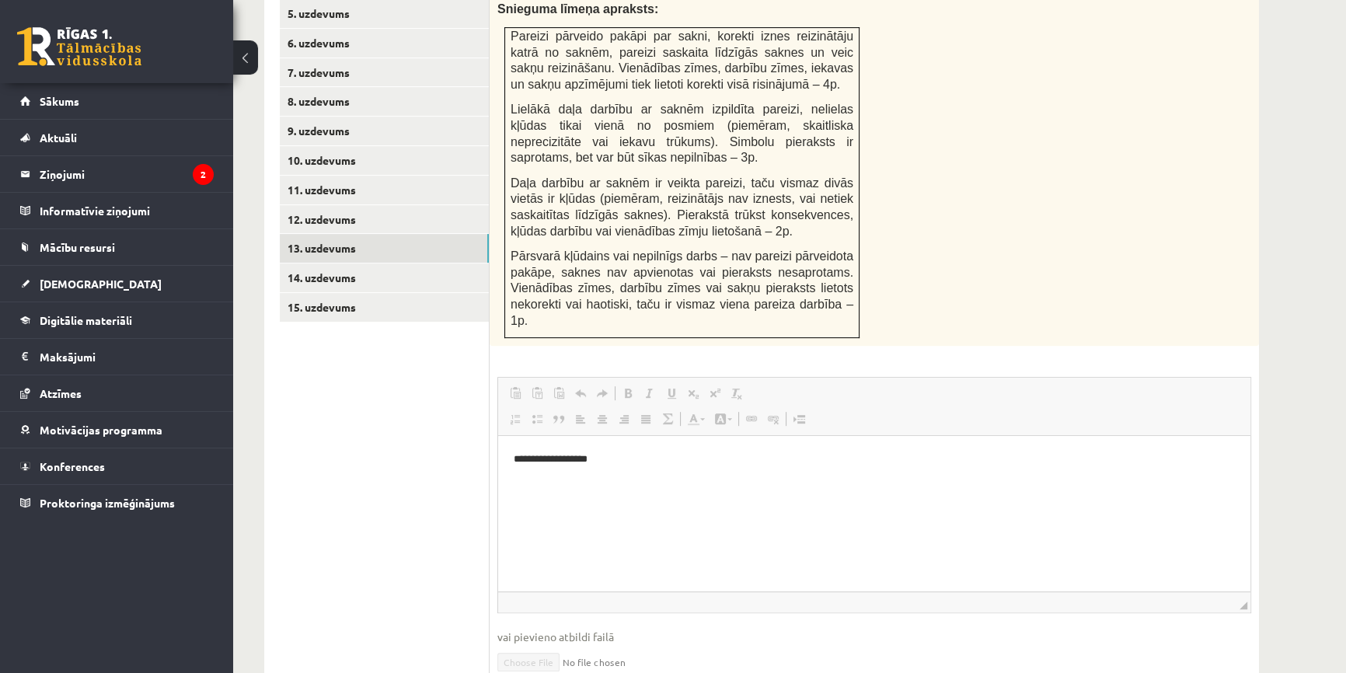
scroll to position [700, 0]
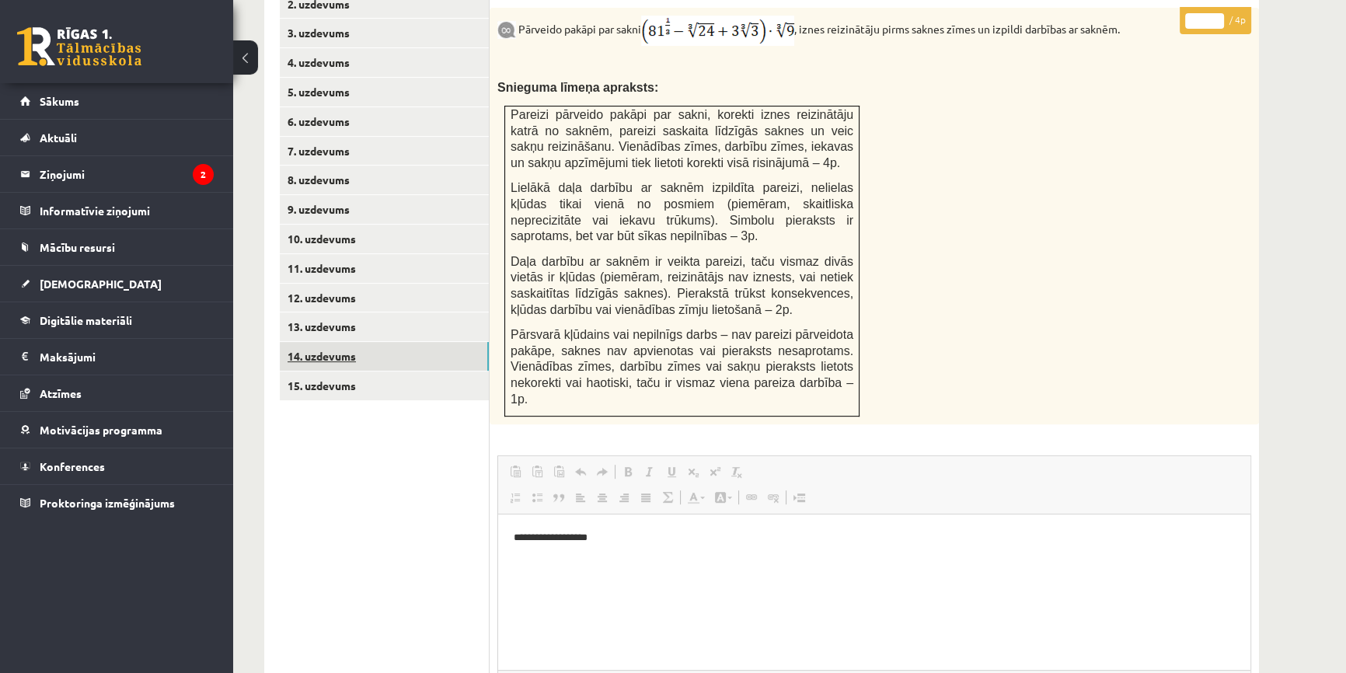
click at [407, 342] on link "14. uzdevums" at bounding box center [384, 356] width 209 height 29
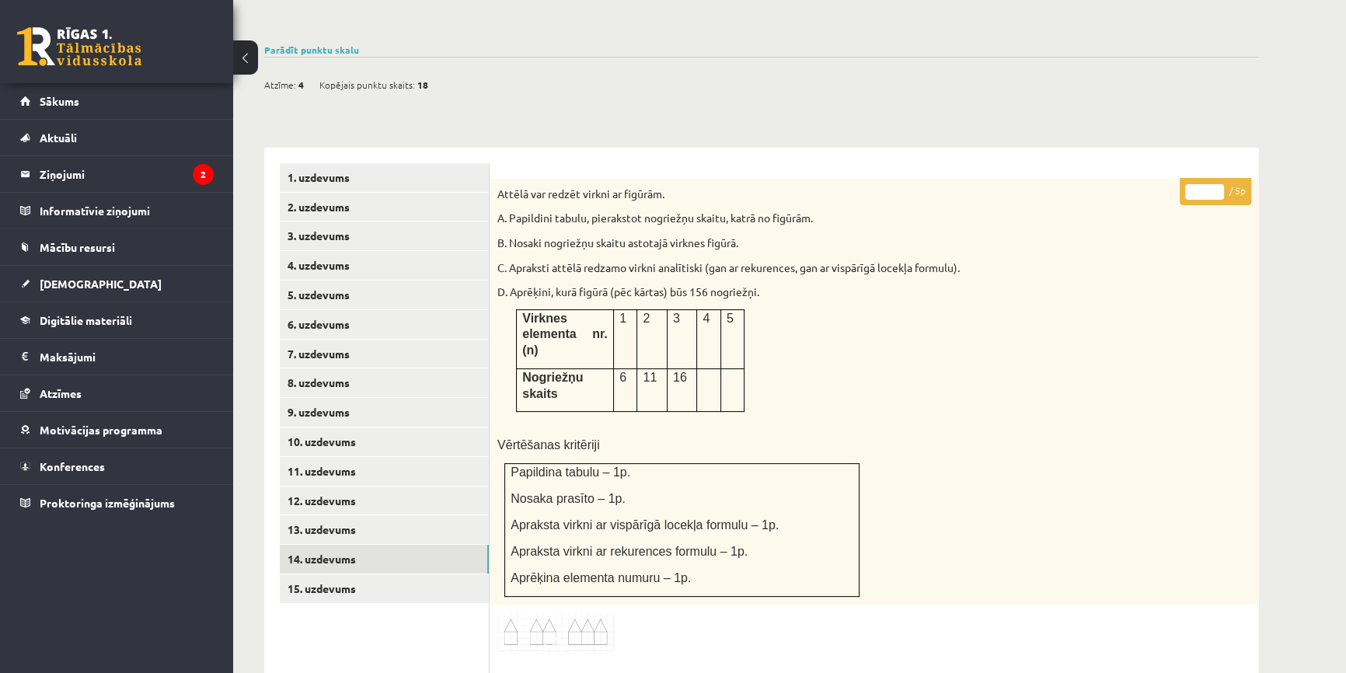
scroll to position [708, 0]
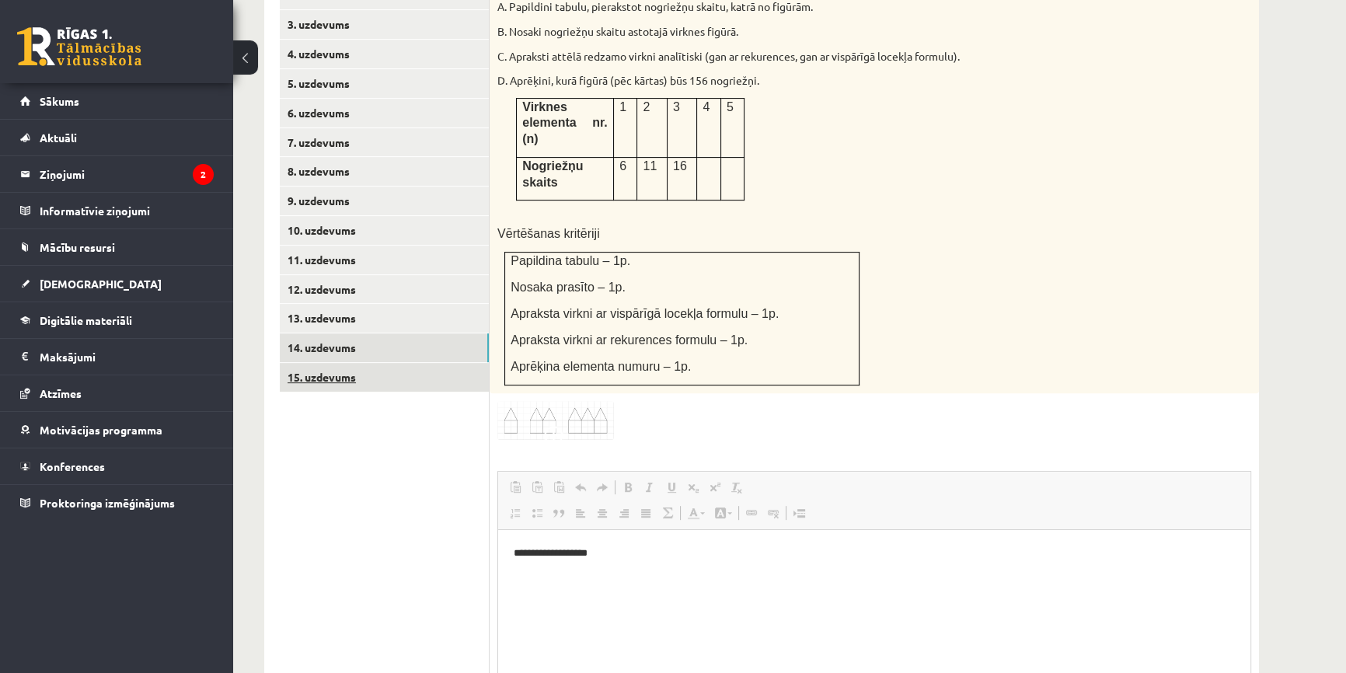
click at [410, 363] on link "15. uzdevums" at bounding box center [384, 377] width 209 height 29
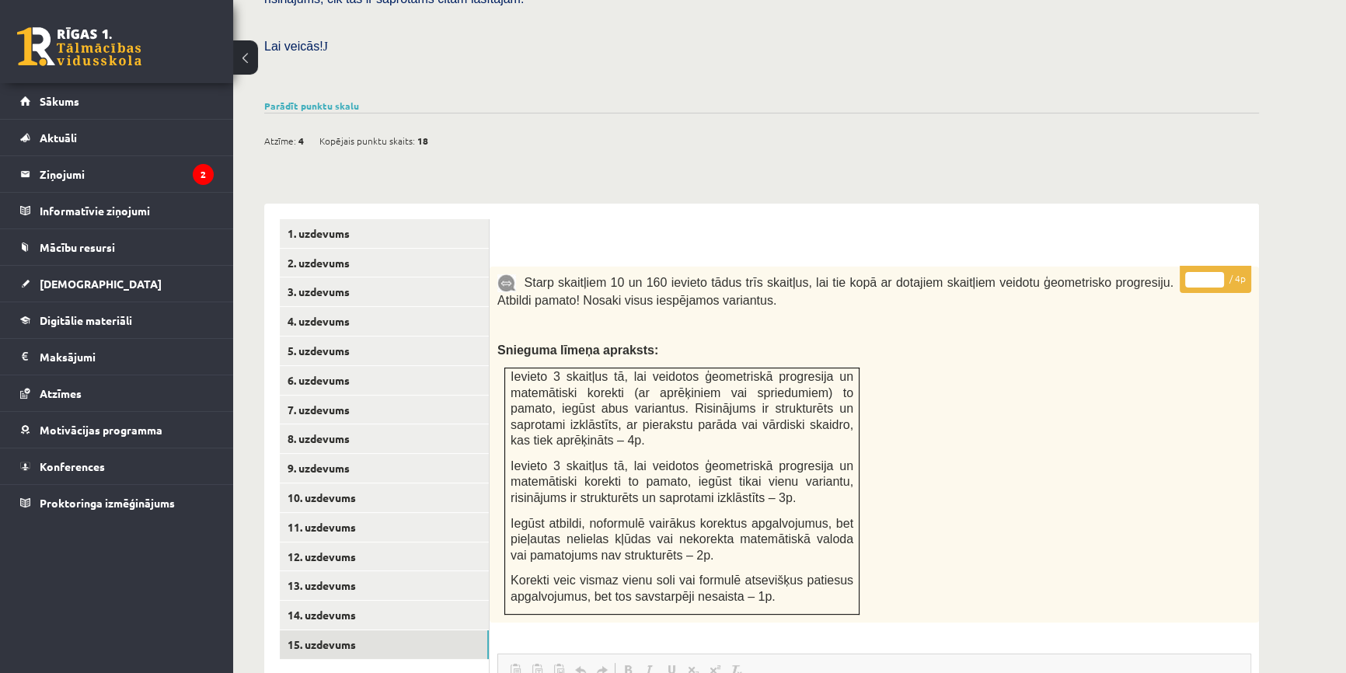
scroll to position [356, 0]
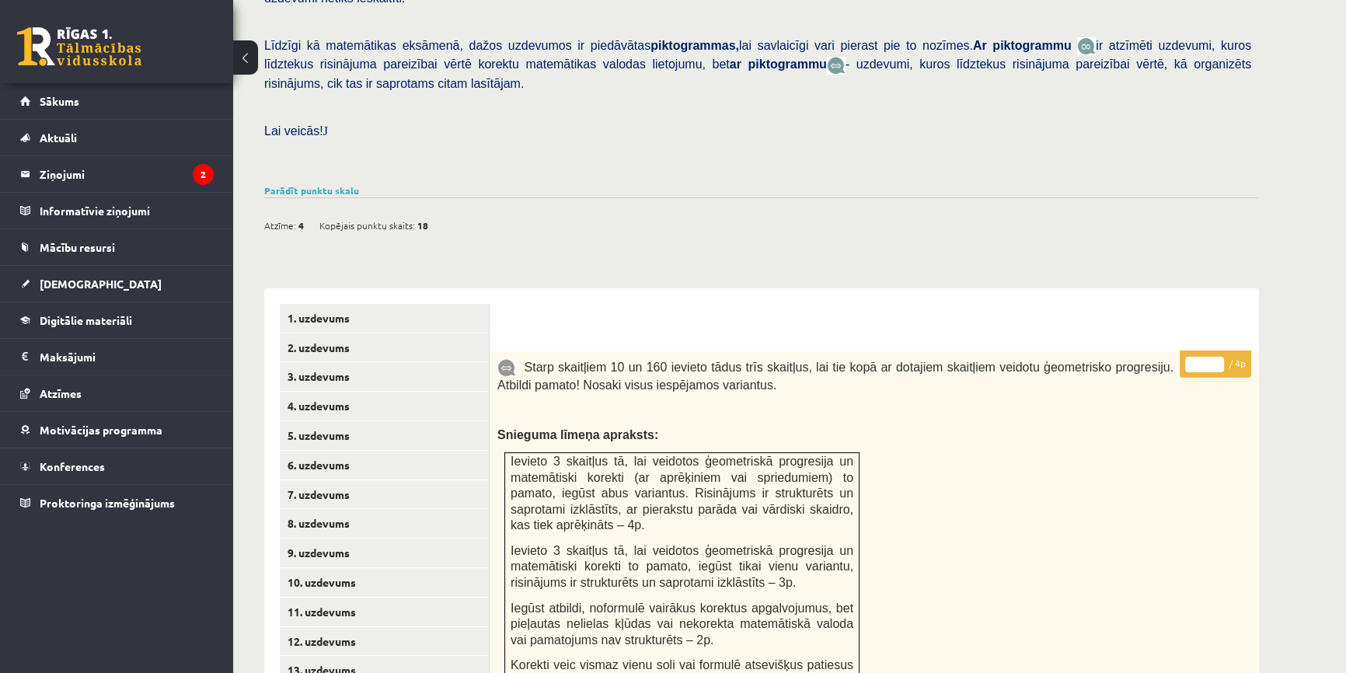
click at [92, 54] on link at bounding box center [79, 46] width 124 height 39
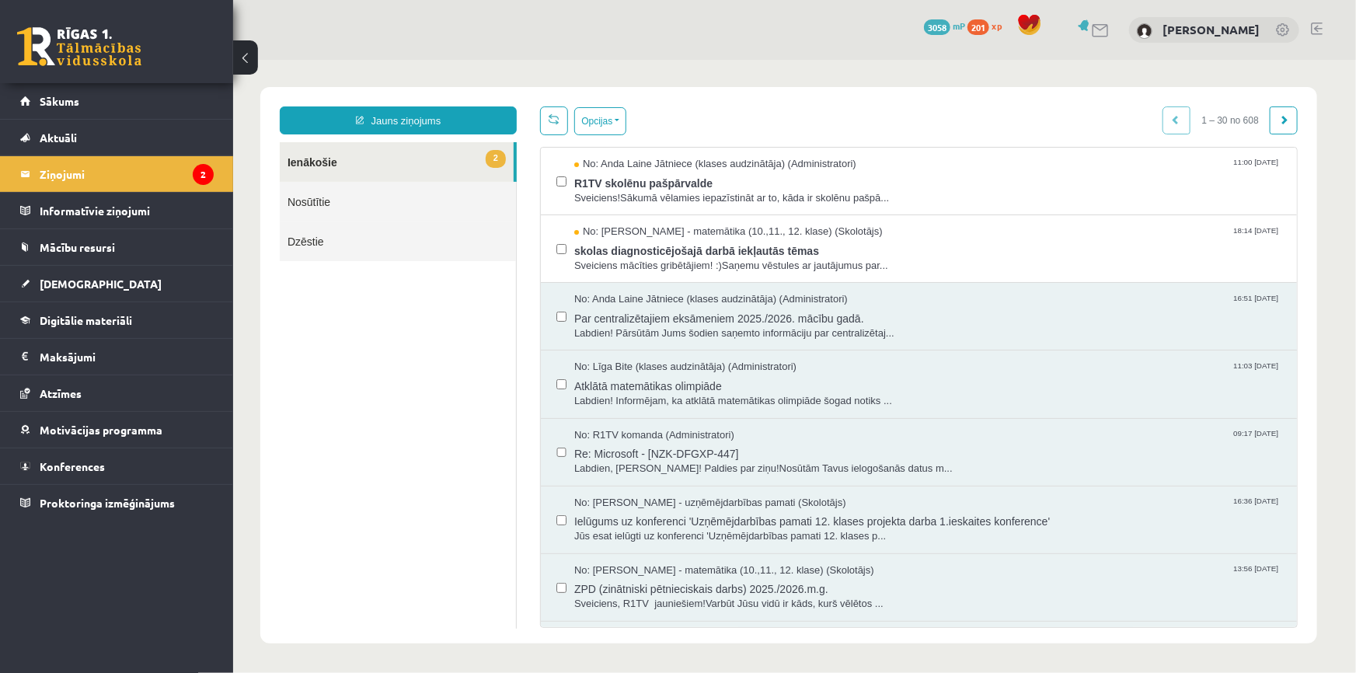
click at [351, 3] on div "12 Dāvanas 3058 mP 201 xp Roberts Šmelds" at bounding box center [794, 30] width 1123 height 60
click at [742, 250] on span "skolas diagnosticējošajā darbā iekļautās tēmas" at bounding box center [927, 248] width 707 height 19
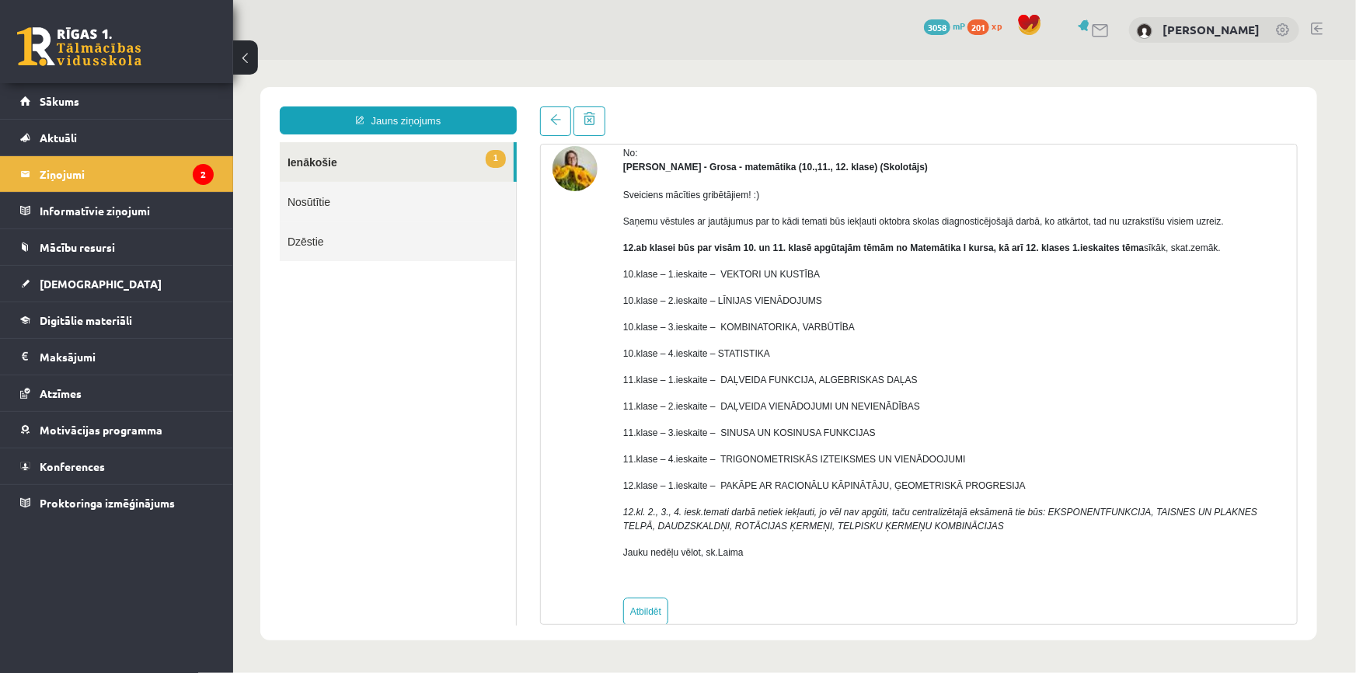
scroll to position [96, 0]
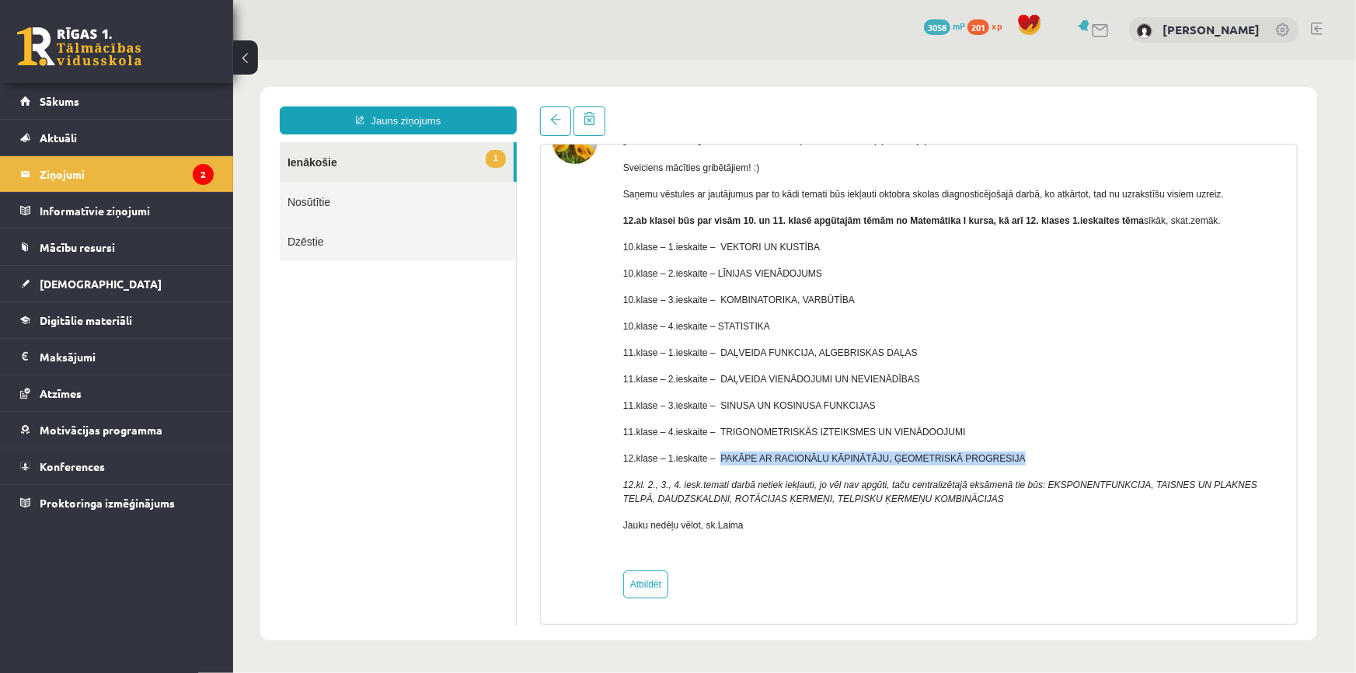
drag, startPoint x: 997, startPoint y: 454, endPoint x: 716, endPoint y: 448, distance: 281.4
click at [715, 448] on div "Sveiciens mācīties gribētājiem! :) Saņemu vēstules ar jautājumus par to kādi te…" at bounding box center [954, 352] width 662 height 412
copy p "PAKĀPE AR RACIONĀLU KĀPINĀTĀJU, ĢEOMETRISKĀ PROGRESIJA"
click at [681, 354] on p "11.klase – 1.ieskaite – DAĻVEIDA FUNKCIJA, ALGEBRISKAS DAĻAS" at bounding box center [954, 352] width 662 height 14
click at [465, 38] on div "12 Dāvanas 3058 mP 201 xp Roberts Šmelds" at bounding box center [794, 30] width 1123 height 60
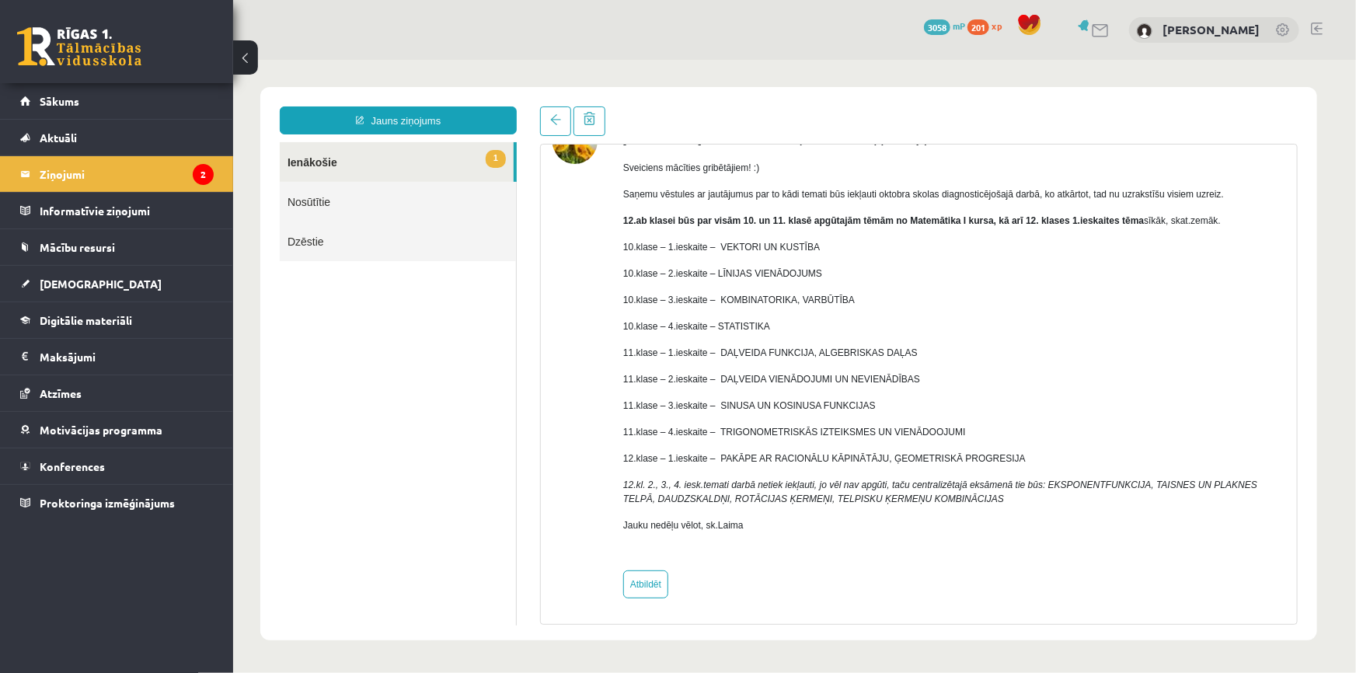
click at [322, 173] on link "1 Ienākošie" at bounding box center [396, 161] width 234 height 40
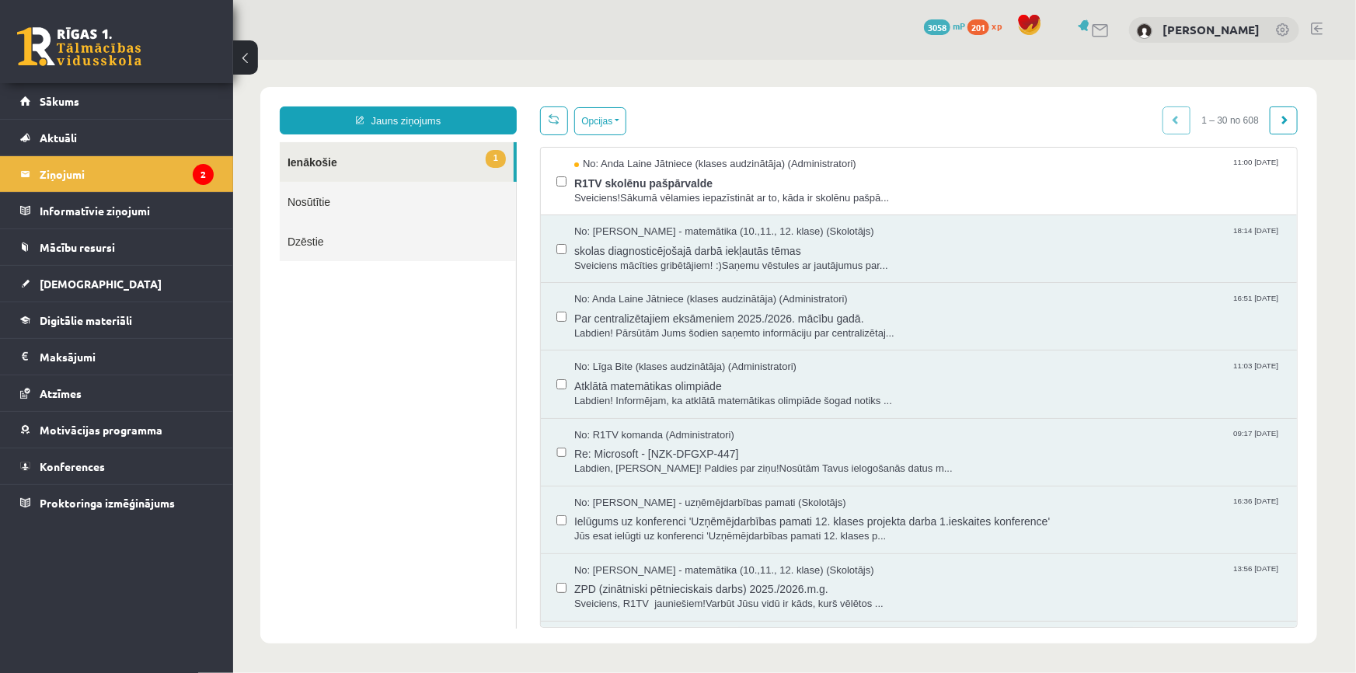
scroll to position [0, 0]
